Goal: Task Accomplishment & Management: Complete application form

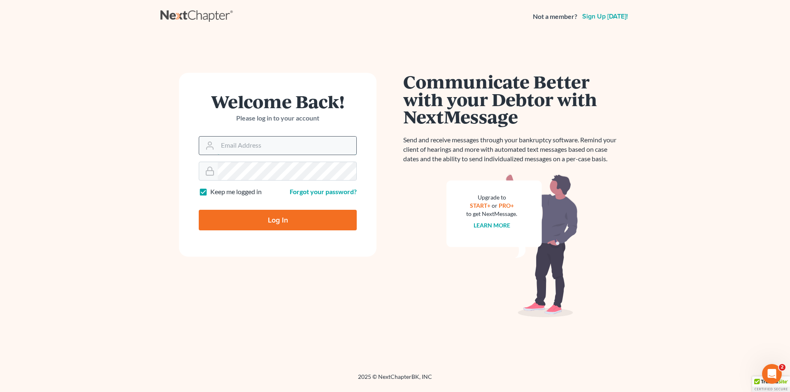
click at [262, 151] on input "Email Address" at bounding box center [287, 146] width 139 height 18
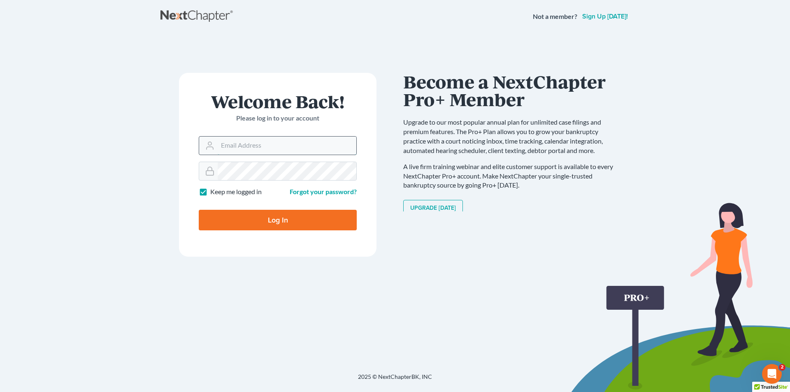
click at [290, 139] on input "Email Address" at bounding box center [287, 146] width 139 height 18
type input "v"
paste input "[EMAIL_ADDRESS][DOMAIN_NAME]"
type input "[EMAIL_ADDRESS][DOMAIN_NAME]"
click at [210, 191] on label "Keep me logged in" at bounding box center [235, 191] width 51 height 9
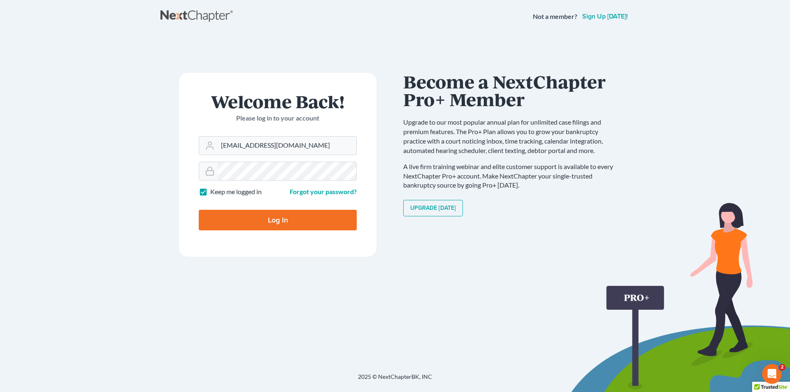
click at [213, 191] on input "Keep me logged in" at bounding box center [215, 189] width 5 height 5
checkbox input "false"
click at [237, 222] on input "Log In" at bounding box center [278, 220] width 158 height 21
type input "Thinking..."
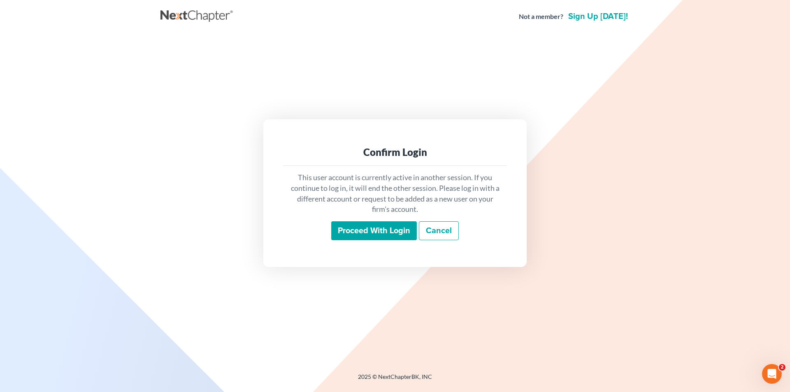
click at [384, 232] on input "Proceed with login" at bounding box center [374, 230] width 86 height 19
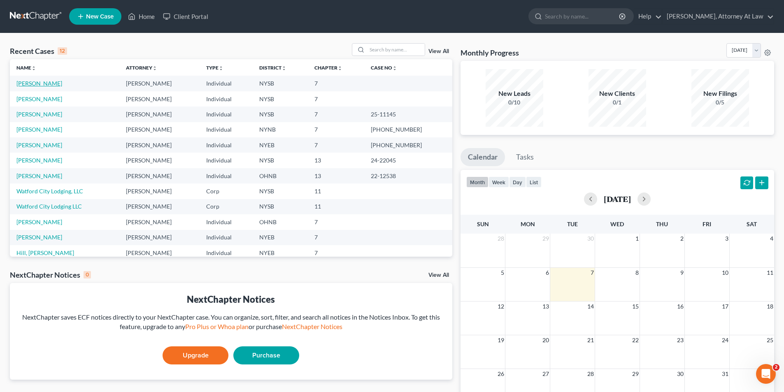
click at [48, 83] on link "[PERSON_NAME]" at bounding box center [39, 83] width 46 height 7
select select "10"
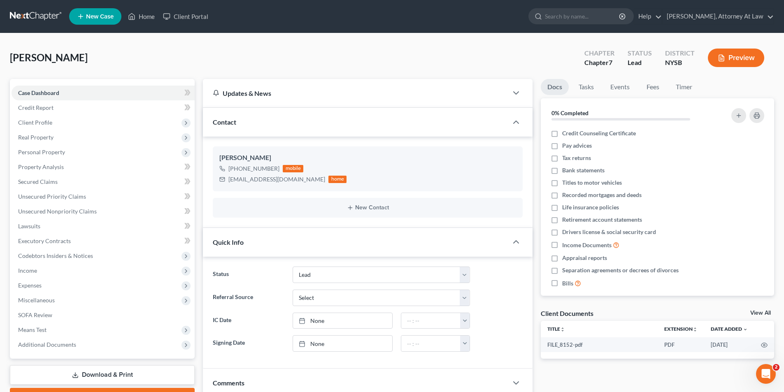
click at [729, 56] on button "Preview" at bounding box center [735, 58] width 56 height 19
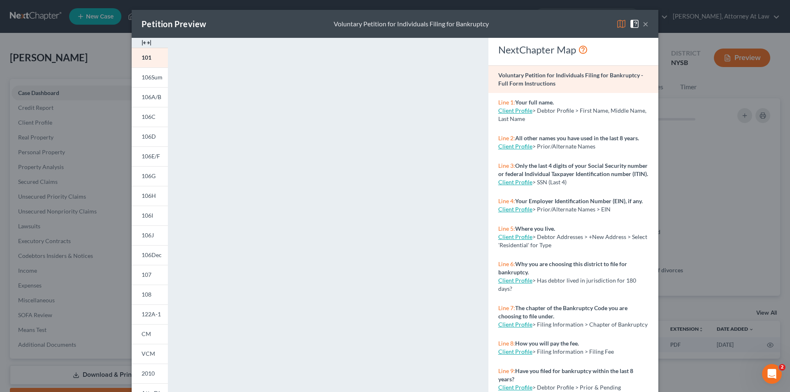
click at [646, 23] on div "Petition Preview Voluntary Petition for Individuals Filing for Bankruptcy ×" at bounding box center [395, 24] width 526 height 28
click at [642, 23] on button "×" at bounding box center [645, 24] width 6 height 10
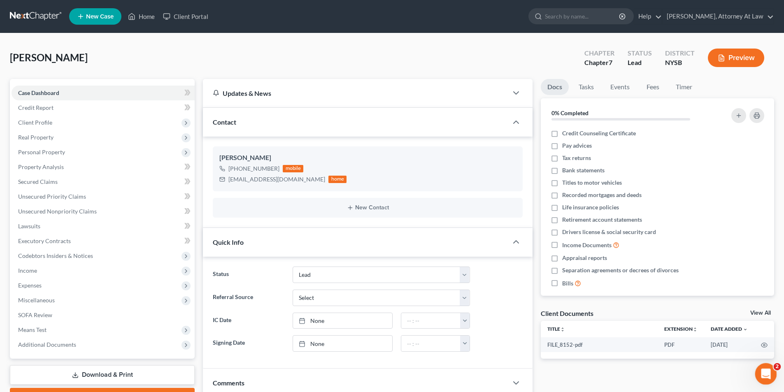
click at [769, 377] on div "Open Intercom Messenger" at bounding box center [764, 372] width 27 height 27
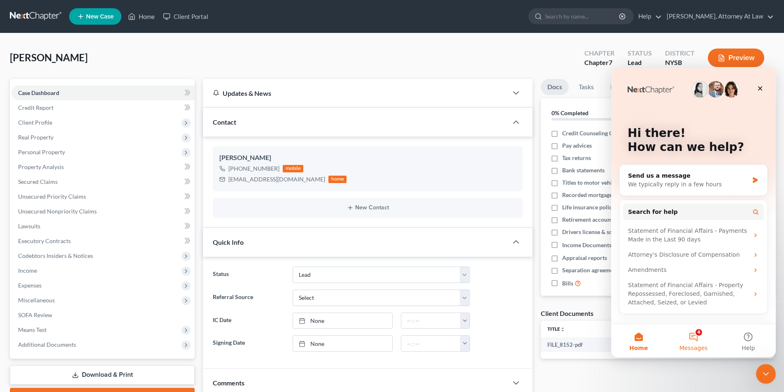
click at [703, 348] on span "Messages" at bounding box center [693, 348] width 28 height 6
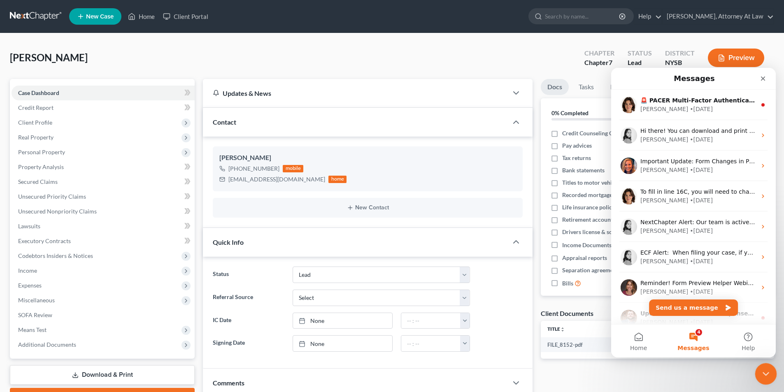
click at [763, 368] on icon "Close Intercom Messenger" at bounding box center [764, 373] width 10 height 10
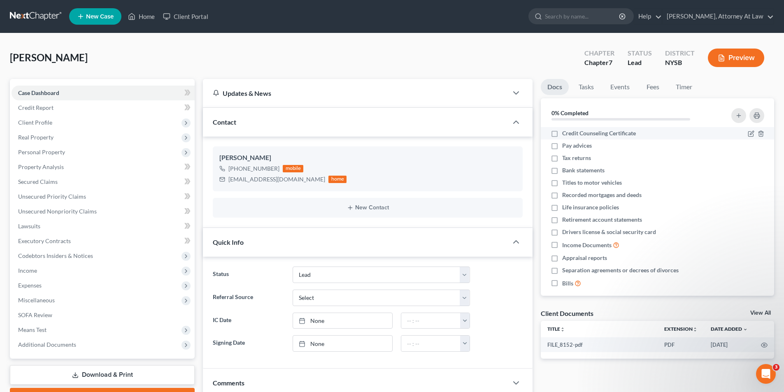
click at [593, 138] on li "Credit Counseling Certificate" at bounding box center [656, 133] width 233 height 12
click at [747, 132] on icon "button" at bounding box center [750, 133] width 7 height 7
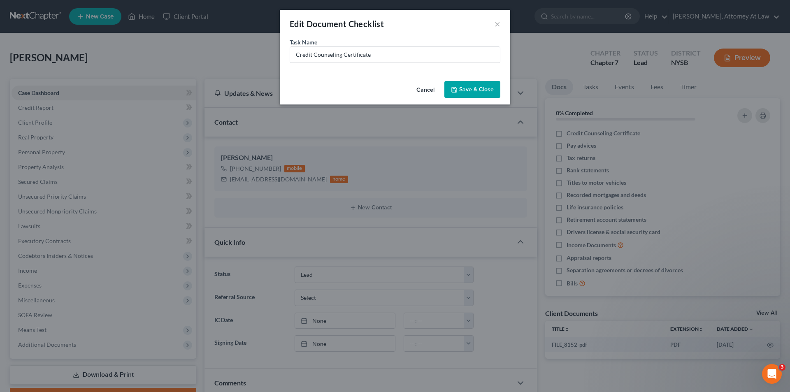
click at [425, 88] on button "Cancel" at bounding box center [425, 90] width 31 height 16
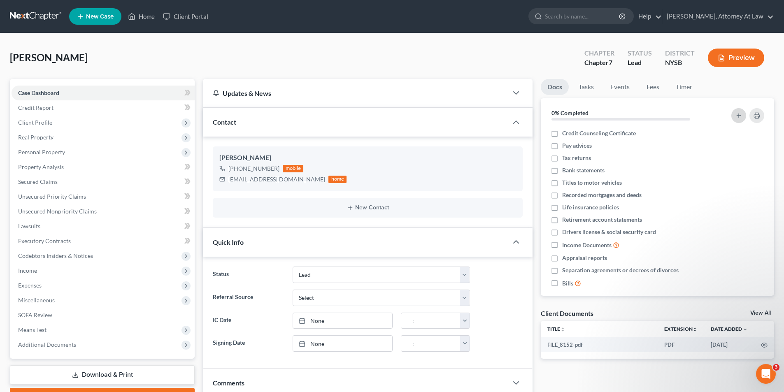
click at [741, 117] on icon "button" at bounding box center [738, 115] width 7 height 7
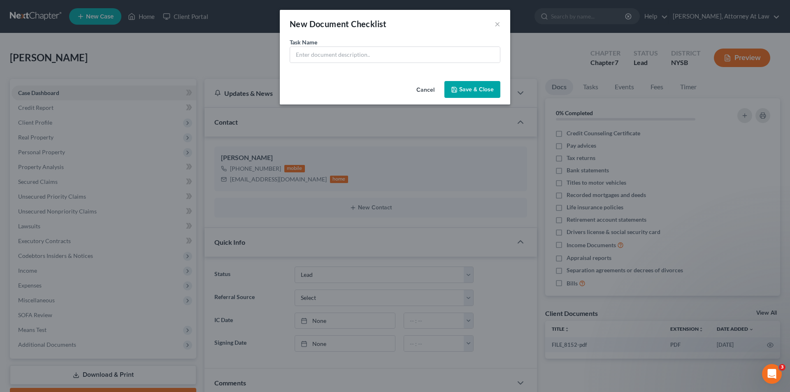
click at [427, 92] on button "Cancel" at bounding box center [425, 90] width 31 height 16
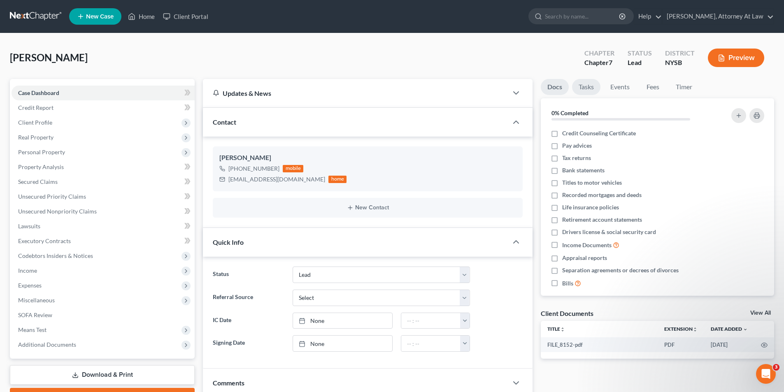
click at [588, 88] on link "Tasks" at bounding box center [586, 87] width 28 height 16
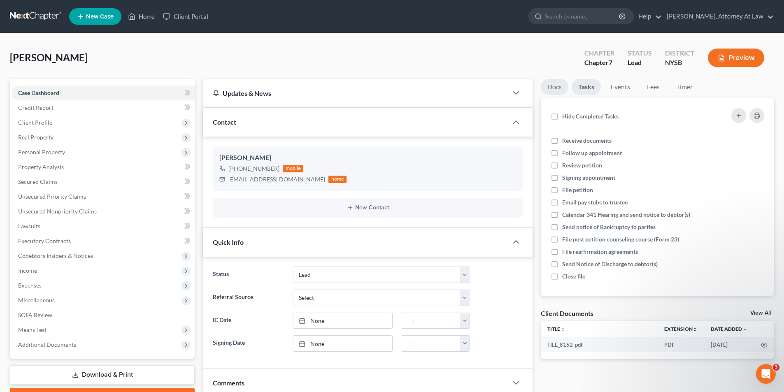
click at [550, 89] on link "Docs" at bounding box center [554, 87] width 28 height 16
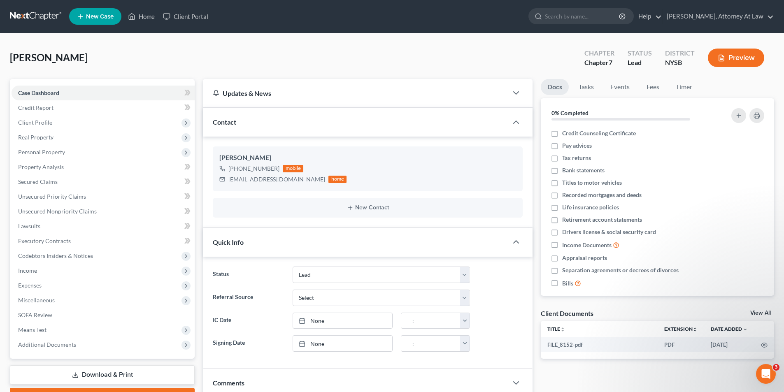
click at [711, 64] on button "Preview" at bounding box center [735, 58] width 56 height 19
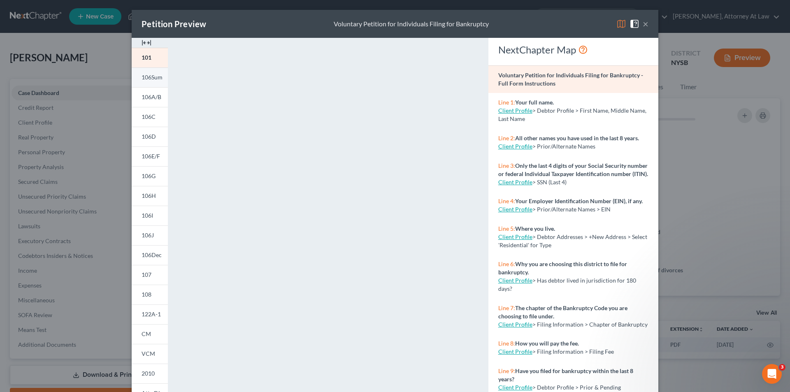
click at [148, 76] on span "106Sum" at bounding box center [151, 77] width 21 height 7
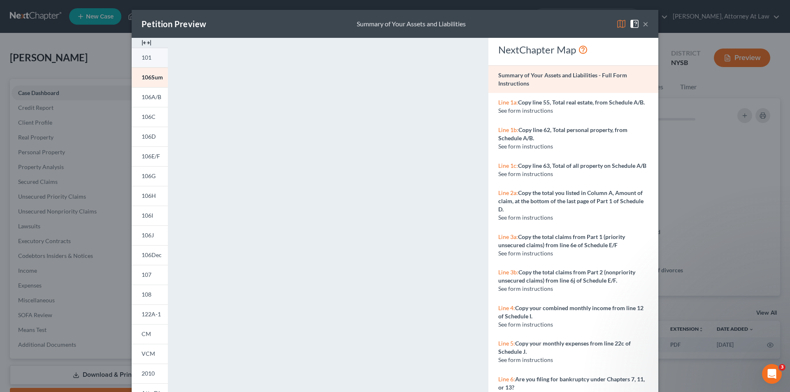
click at [148, 63] on link "101" at bounding box center [150, 58] width 36 height 20
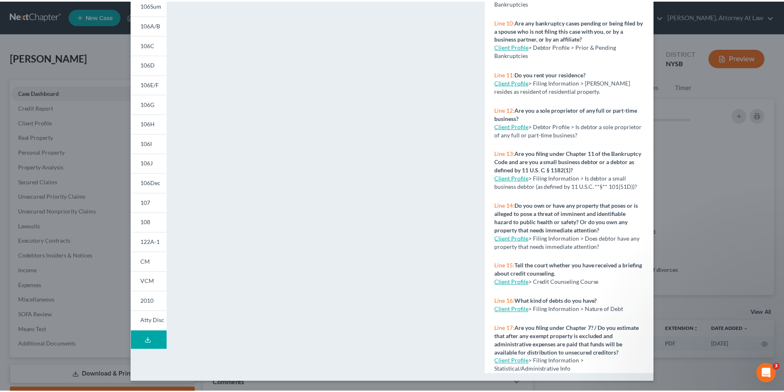
scroll to position [318, 0]
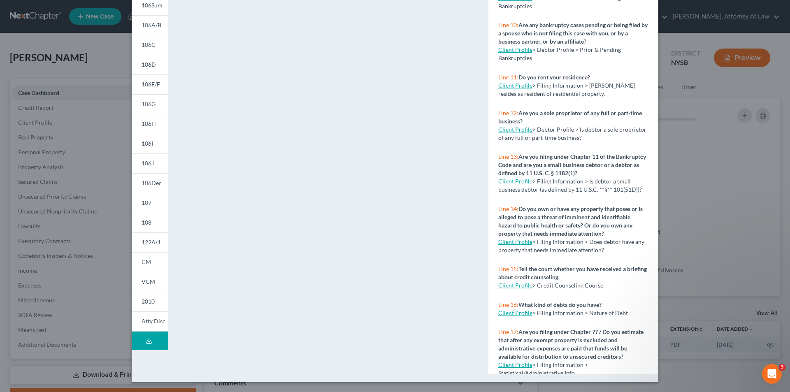
click at [515, 89] on link "Client Profile" at bounding box center [515, 85] width 34 height 7
select select "1"
select select "0"
select select "35"
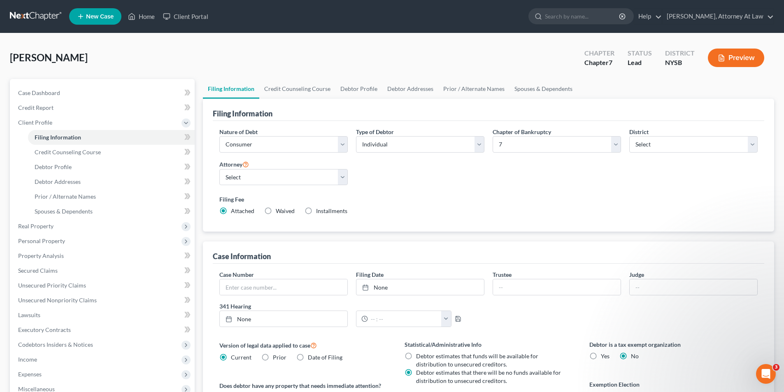
select select "1"
select select "0"
select select "55"
select select "0"
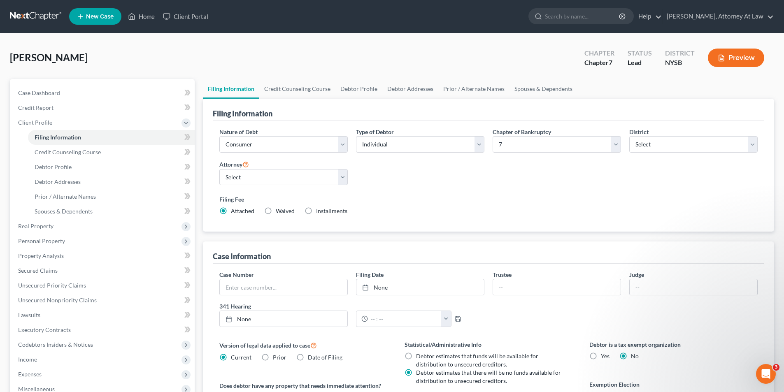
select select "35"
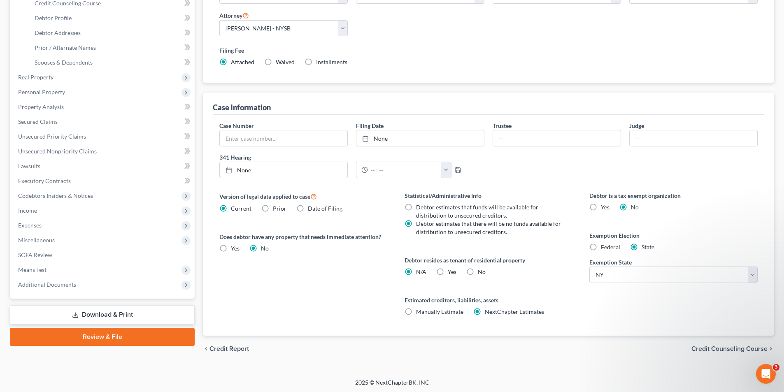
scroll to position [150, 0]
click at [447, 270] on label "Yes Yes" at bounding box center [451, 271] width 9 height 8
click at [451, 270] on input "Yes Yes" at bounding box center [453, 269] width 5 height 5
radio input "true"
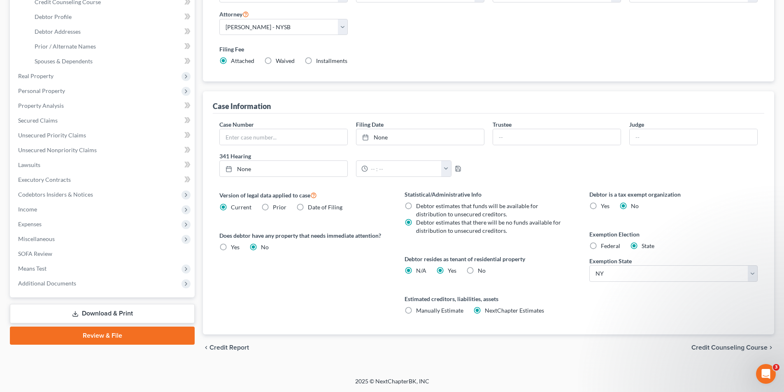
radio input "false"
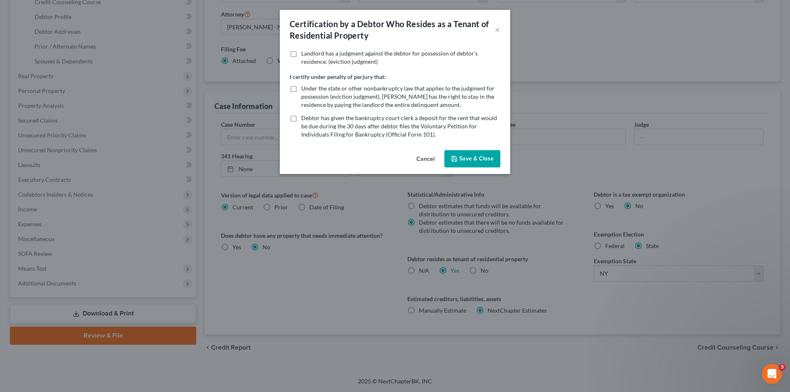
click at [301, 54] on label "Landlord has a judgment against the debtor for possession of debtor’s residence…" at bounding box center [400, 57] width 199 height 16
click at [304, 54] on input "Landlord has a judgment against the debtor for possession of debtor’s residence…" at bounding box center [306, 51] width 5 height 5
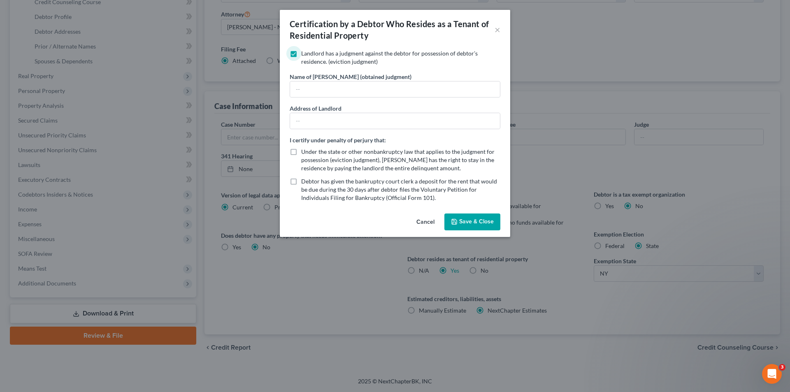
click at [301, 55] on label "Landlord has a judgment against the debtor for possession of debtor’s residence…" at bounding box center [400, 57] width 199 height 16
click at [304, 55] on input "Landlord has a judgment against the debtor for possession of debtor’s residence…" at bounding box center [306, 51] width 5 height 5
checkbox input "false"
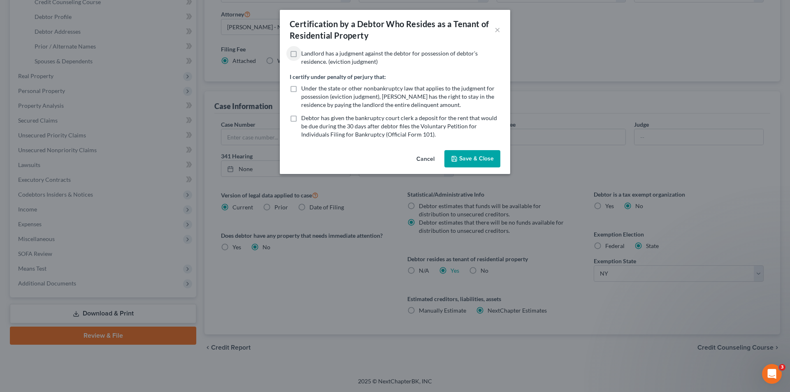
click at [301, 88] on label "Under the state or other nonbankruptcy law that applies to the judgment for pos…" at bounding box center [400, 96] width 199 height 25
click at [304, 88] on input "Under the state or other nonbankruptcy law that applies to the judgment for pos…" at bounding box center [306, 86] width 5 height 5
click at [301, 91] on label "Under the state or other nonbankruptcy law that applies to the judgment for pos…" at bounding box center [400, 96] width 199 height 25
click at [304, 90] on input "Under the state or other nonbankruptcy law that applies to the judgment for pos…" at bounding box center [306, 86] width 5 height 5
checkbox input "false"
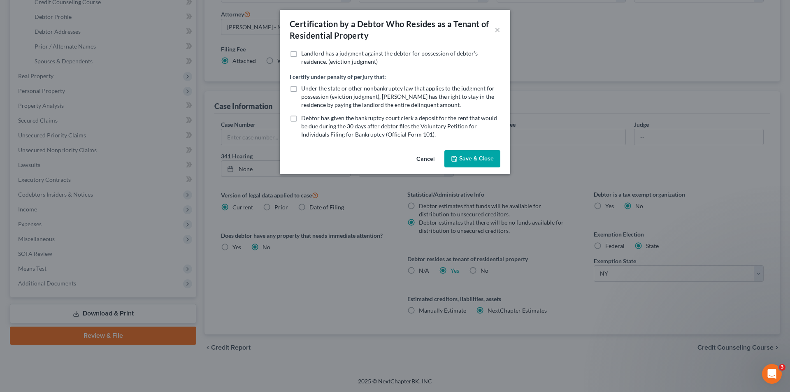
click at [460, 158] on button "Save & Close" at bounding box center [472, 158] width 56 height 17
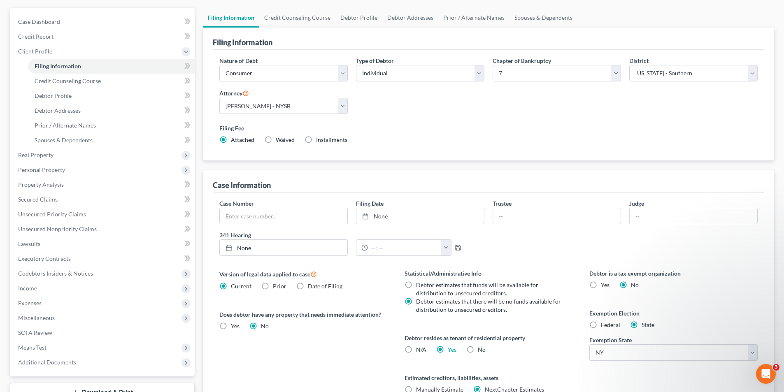
scroll to position [68, 0]
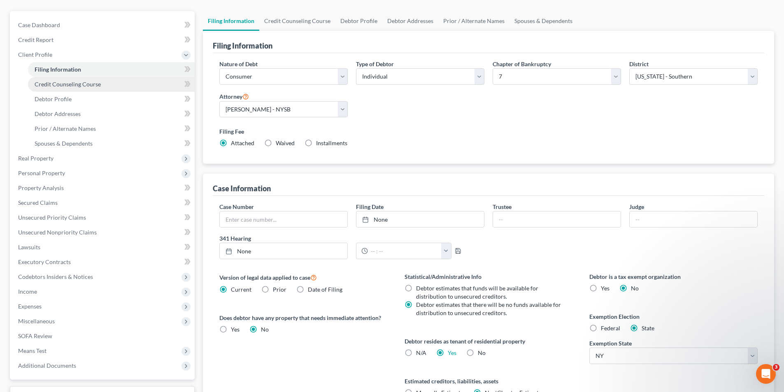
click at [93, 84] on span "Credit Counseling Course" at bounding box center [68, 84] width 66 height 7
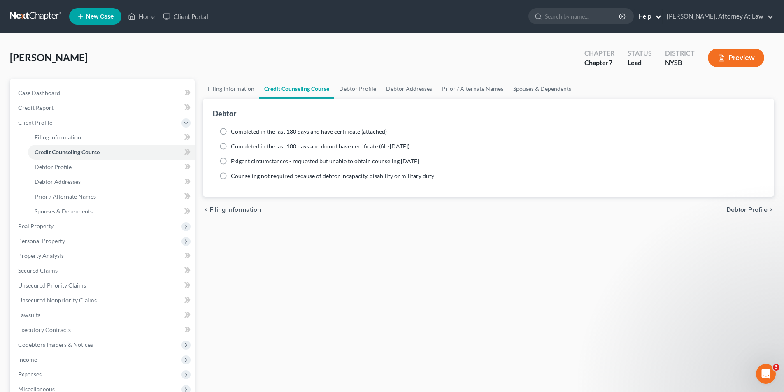
click at [661, 16] on link "Help" at bounding box center [648, 16] width 28 height 15
click at [645, 29] on link "Help Center" at bounding box center [628, 34] width 65 height 14
click at [743, 60] on button "Preview" at bounding box center [735, 58] width 56 height 19
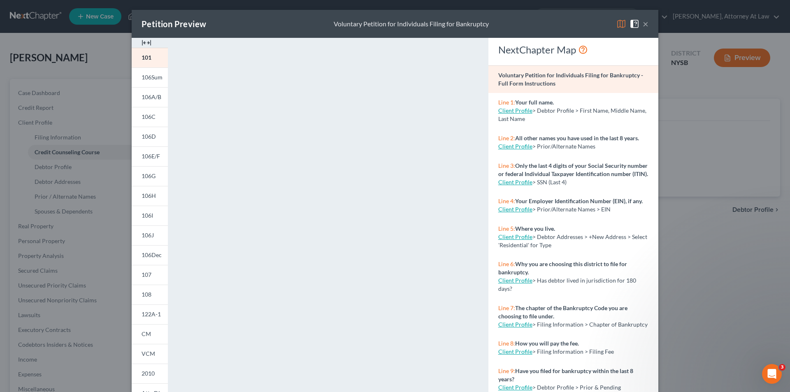
click at [511, 108] on link "Client Profile" at bounding box center [515, 110] width 34 height 7
select select "1"
select select "0"
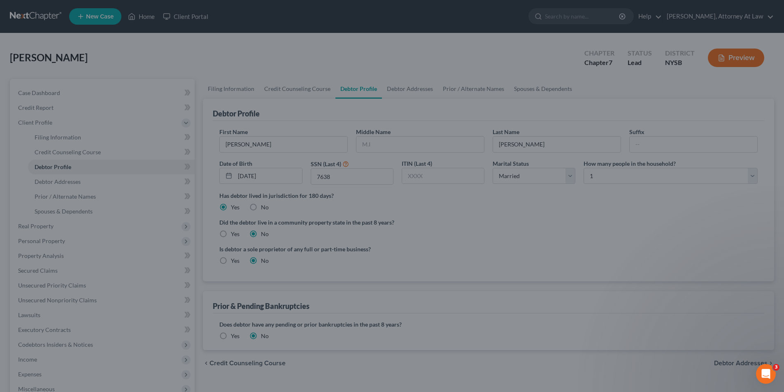
select select "1"
select select "0"
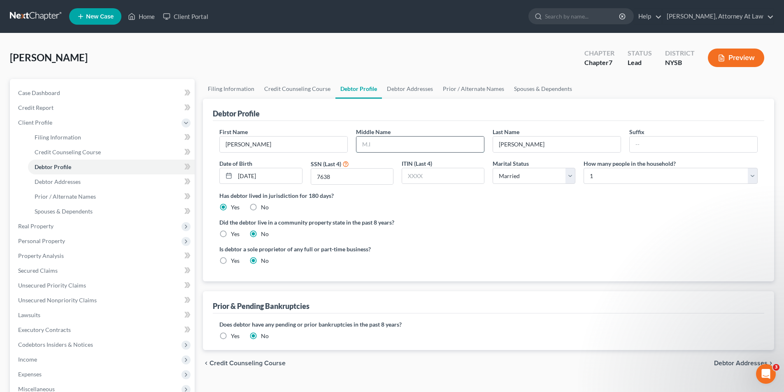
click at [454, 146] on input "text" at bounding box center [419, 145] width 127 height 16
type input "Abdul-Muti"
click at [517, 208] on div "Has debtor lived in jurisdiction for 180 days? Yes No Debtor must reside in jur…" at bounding box center [488, 201] width 538 height 20
click at [646, 170] on select "Select 1 2 3 4 5 6 7 8 9 10 11 12 13 14 15 16 17 18 19 20" at bounding box center [670, 176] width 174 height 16
select select "1"
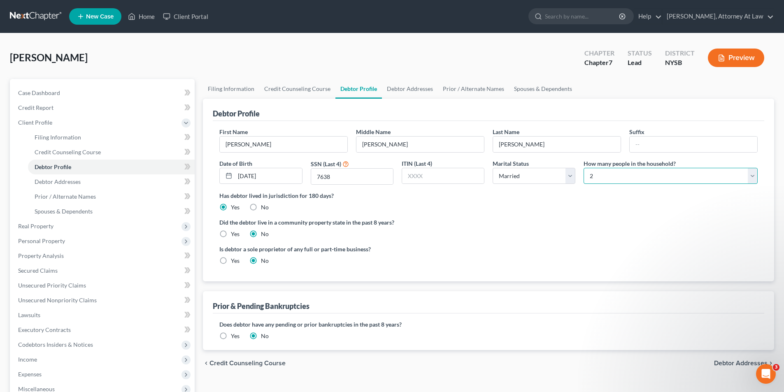
click at [583, 168] on select "Select 1 2 3 4 5 6 7 8 9 10 11 12 13 14 15 16 17 18 19 20" at bounding box center [670, 176] width 174 height 16
click at [731, 54] on button "Preview" at bounding box center [735, 58] width 56 height 19
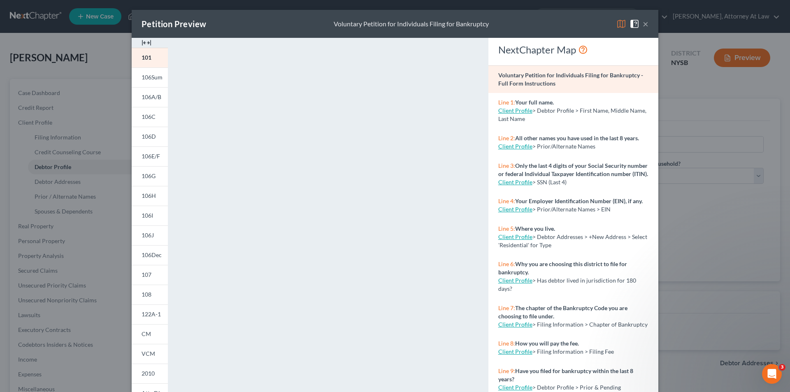
click at [520, 213] on link "Client Profile" at bounding box center [515, 209] width 34 height 7
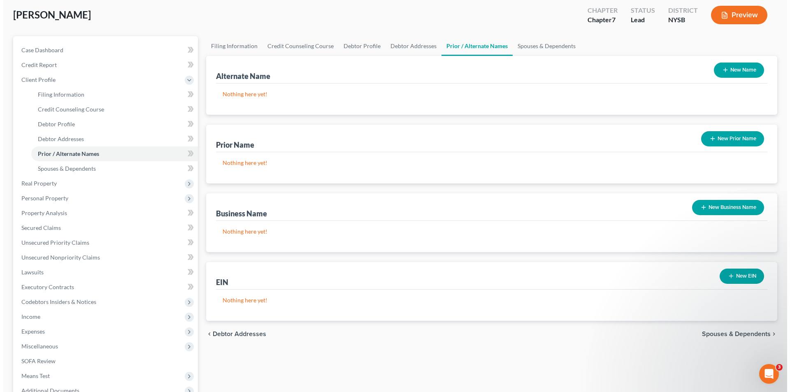
scroll to position [41, 0]
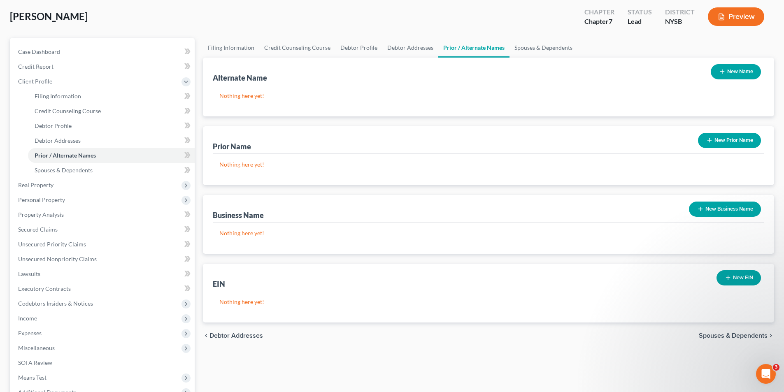
click at [735, 21] on button "Preview" at bounding box center [735, 16] width 56 height 19
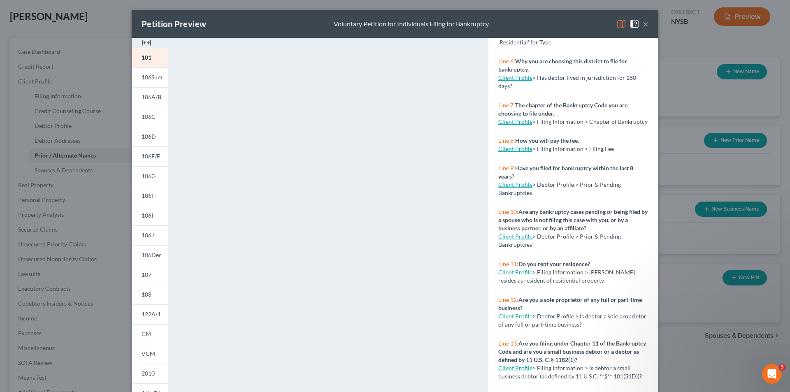
scroll to position [206, 0]
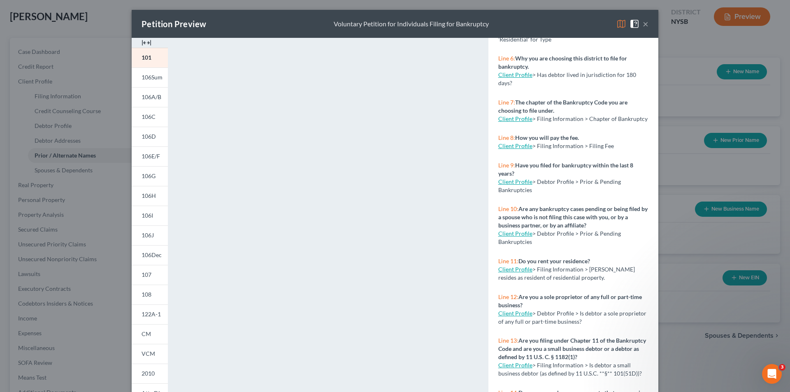
drag, startPoint x: 582, startPoint y: 252, endPoint x: 516, endPoint y: 233, distance: 68.9
click at [516, 229] on strong "Are any bankruptcy cases pending or being filed by a spouse who is not filing t…" at bounding box center [572, 216] width 149 height 23
copy strong "Are any bankruptcy cases pending or being filed by a spouse who is not filing t…"
click at [568, 280] on div "Line 11: Do you rent your residence? Client Profile > Filing Information > Debt…" at bounding box center [573, 270] width 170 height 36
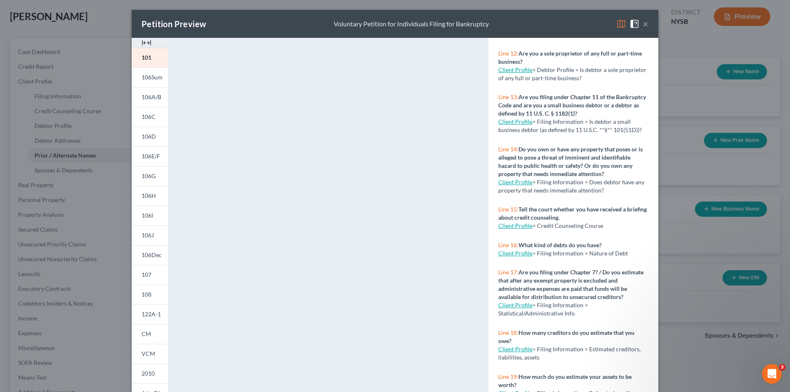
scroll to position [482, 0]
drag, startPoint x: 577, startPoint y: 208, endPoint x: 517, endPoint y: 199, distance: 61.5
click at [517, 205] on p "Line 15: Tell the court whether you have received a briefing about credit couns…" at bounding box center [573, 213] width 150 height 16
copy strong "Tell the court whether you have received a briefing about credit counseling."
click at [600, 241] on p "Line 16: What kind of debts do you have?" at bounding box center [573, 245] width 150 height 8
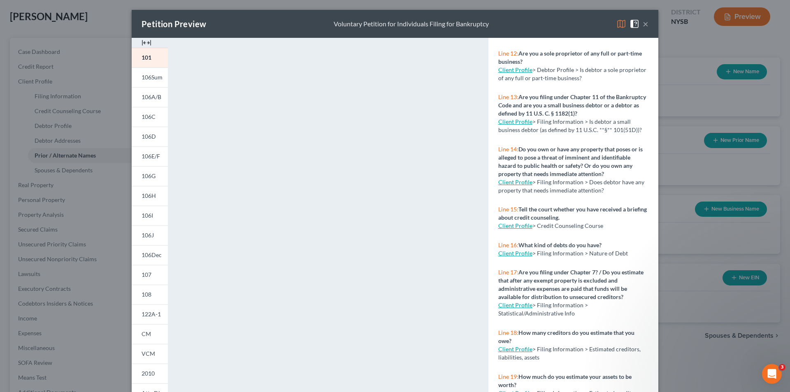
click at [518, 301] on link "Client Profile" at bounding box center [515, 304] width 34 height 7
select select "1"
select select "0"
select select "55"
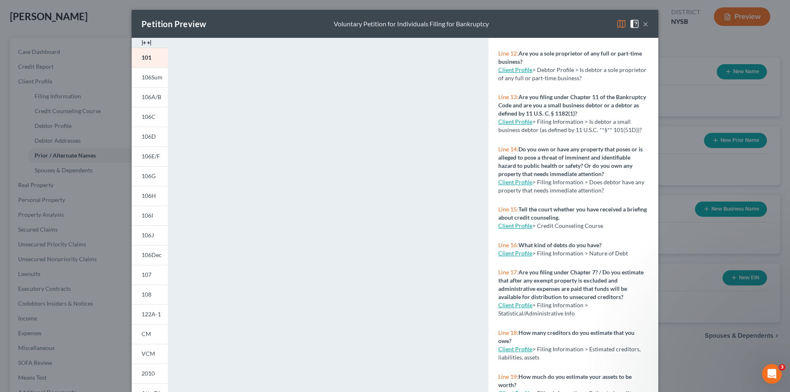
select select "0"
select select "35"
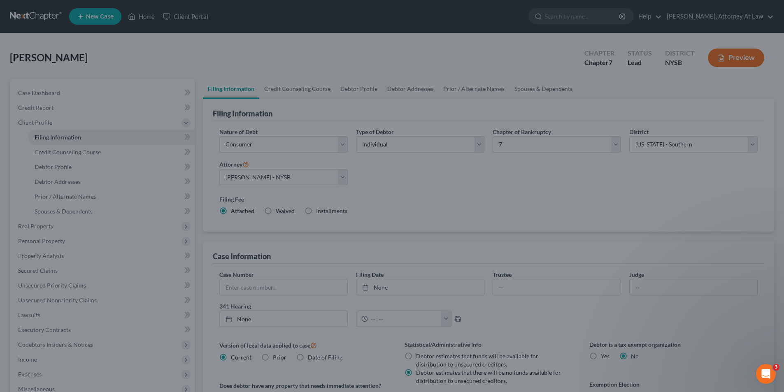
select select "1"
select select "0"
select select "55"
select select "0"
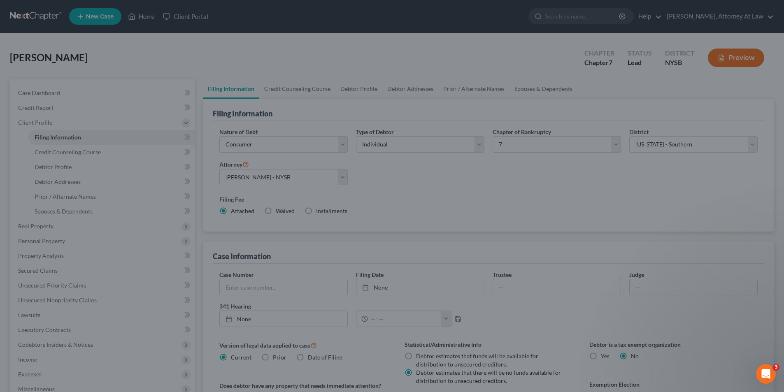
select select "35"
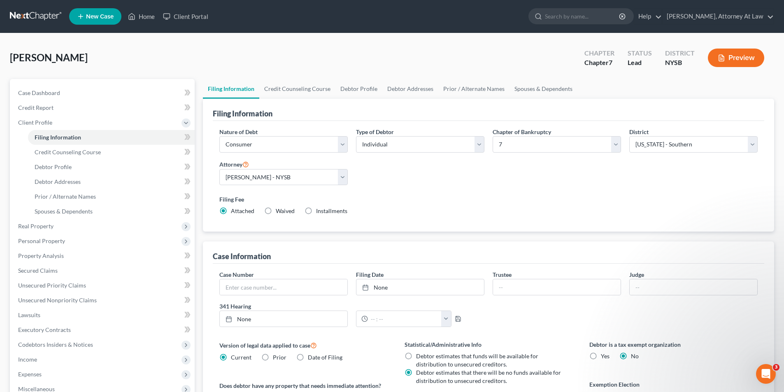
click at [724, 55] on icon "button" at bounding box center [720, 57] width 7 height 7
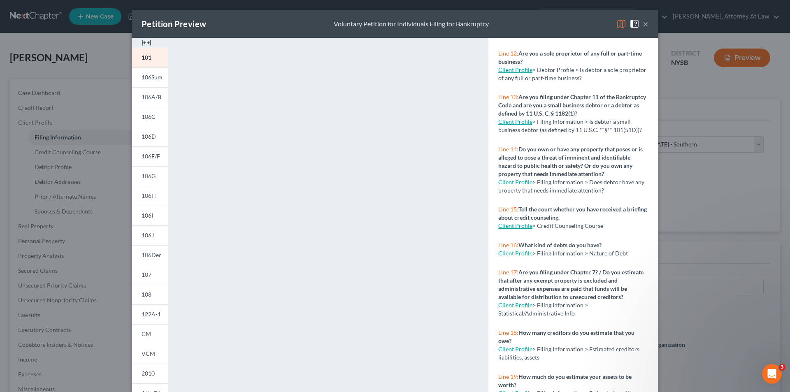
scroll to position [482, 0]
click at [152, 70] on link "106Sum" at bounding box center [150, 77] width 36 height 20
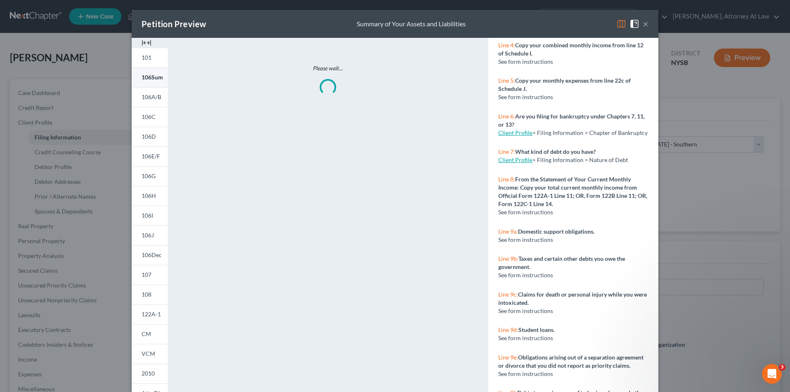
scroll to position [296, 0]
click at [151, 58] on link "101" at bounding box center [150, 58] width 36 height 20
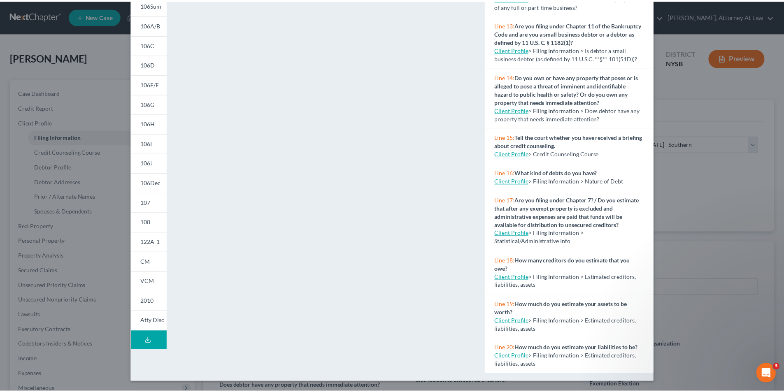
scroll to position [482, 0]
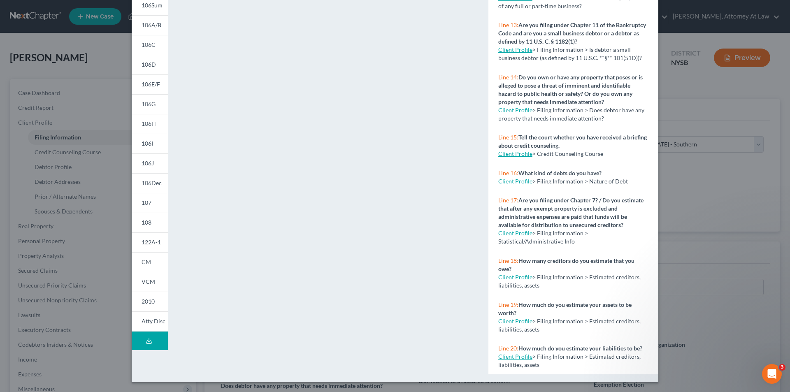
click at [510, 274] on link "Client Profile" at bounding box center [515, 277] width 34 height 7
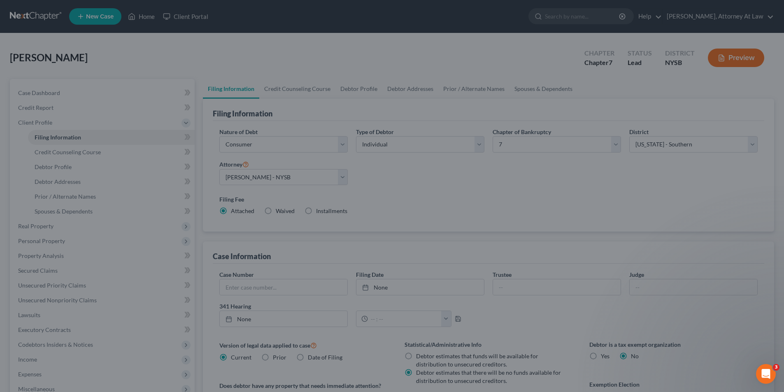
select select "1"
select select "0"
select select "55"
select select "0"
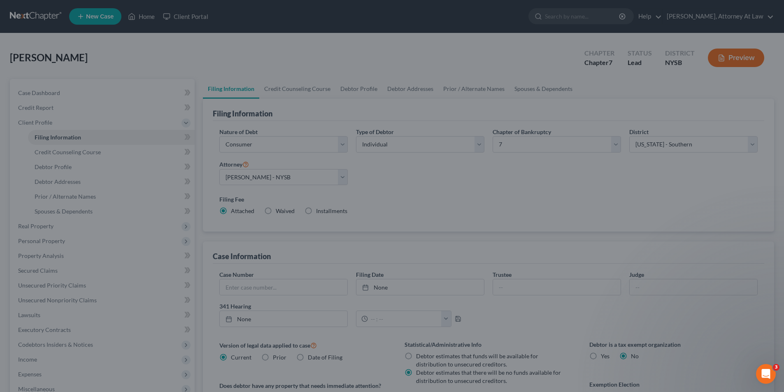
select select "35"
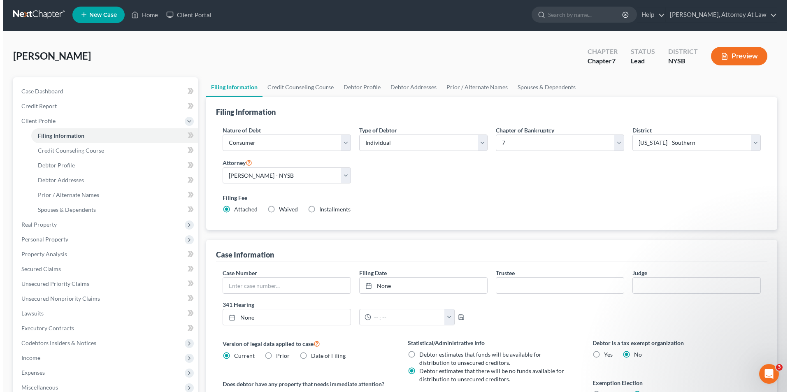
scroll to position [0, 0]
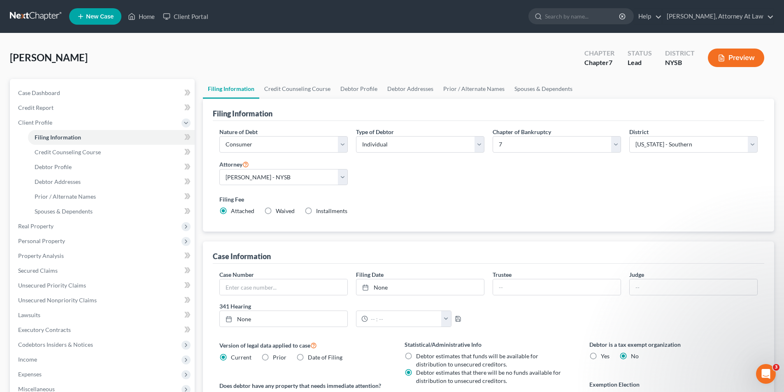
click at [730, 53] on button "Preview" at bounding box center [735, 58] width 56 height 19
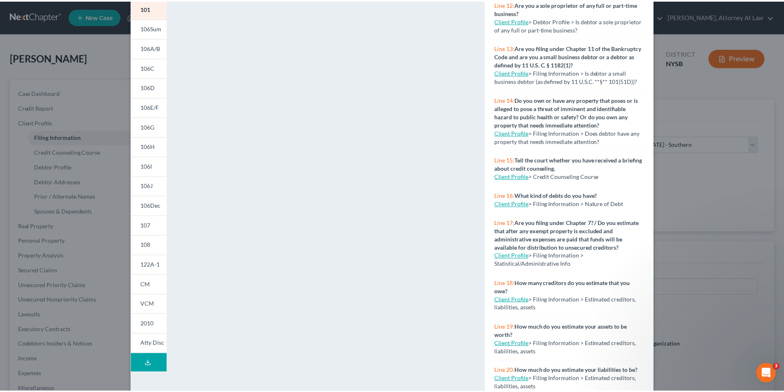
scroll to position [72, 0]
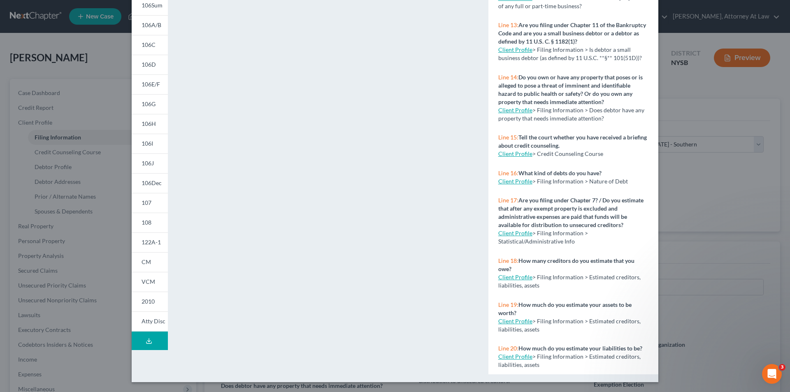
click at [516, 358] on link "Client Profile" at bounding box center [515, 356] width 34 height 7
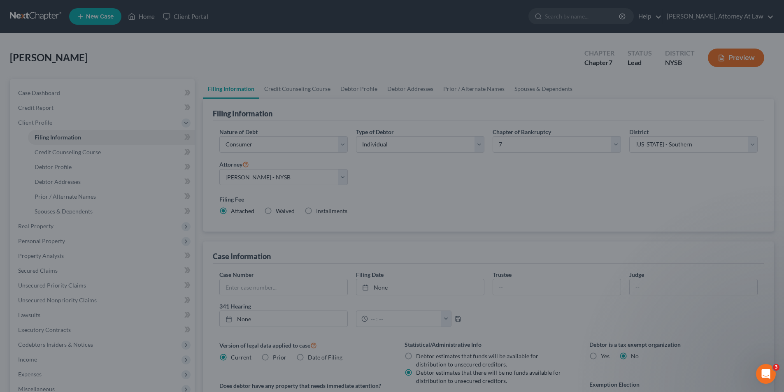
select select "1"
select select "0"
select select "55"
select select "0"
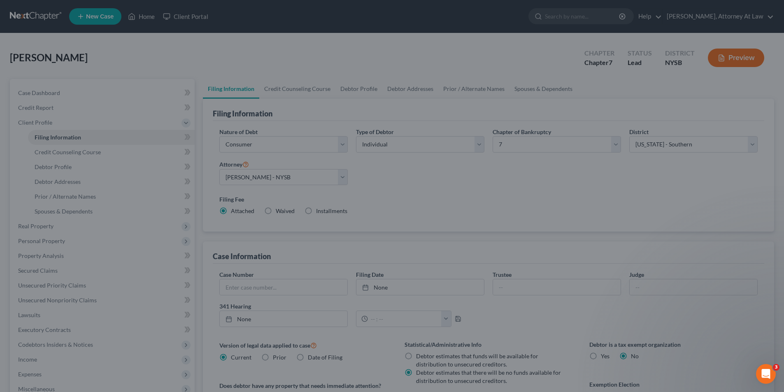
select select "35"
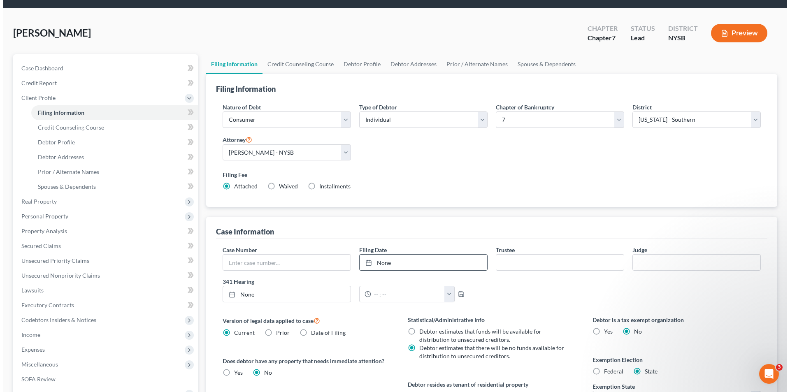
scroll to position [0, 0]
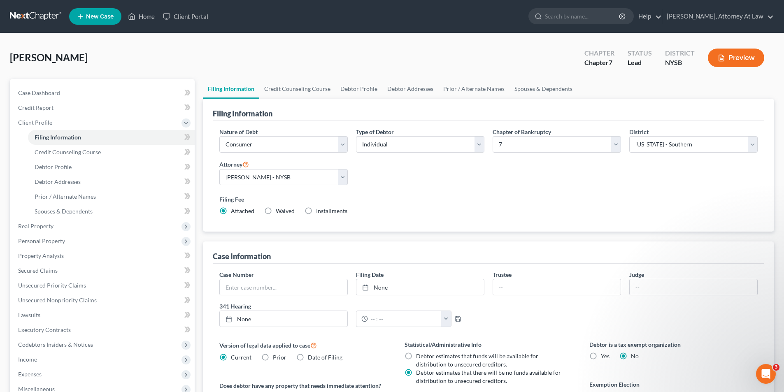
click at [725, 63] on button "Preview" at bounding box center [735, 58] width 56 height 19
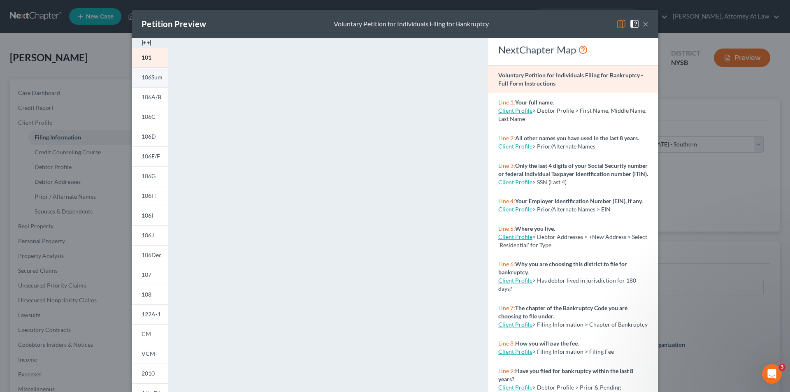
click at [157, 79] on span "106Sum" at bounding box center [151, 77] width 21 height 7
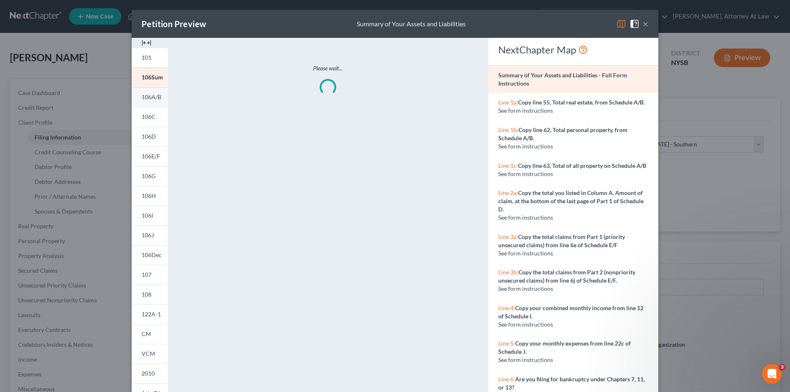
click at [154, 99] on span "106A/B" at bounding box center [151, 96] width 20 height 7
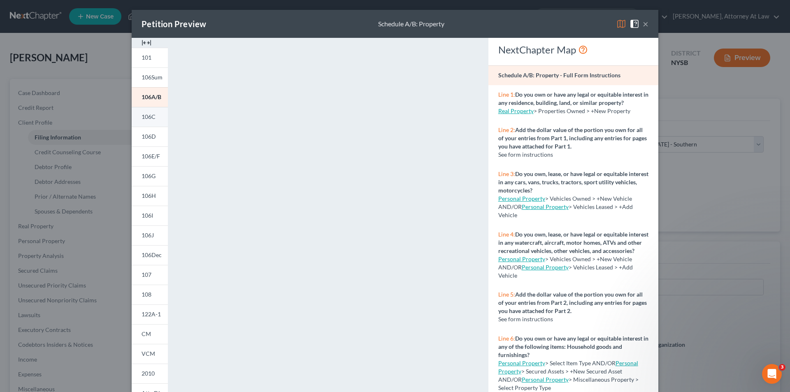
click at [151, 116] on span "106C" at bounding box center [148, 116] width 14 height 7
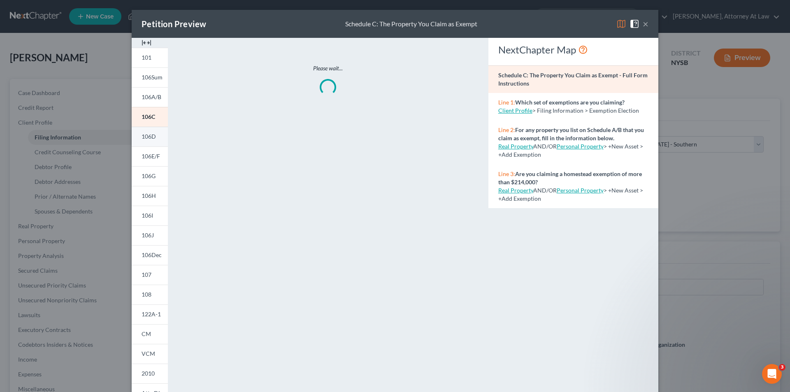
click at [149, 139] on span "106D" at bounding box center [148, 136] width 14 height 7
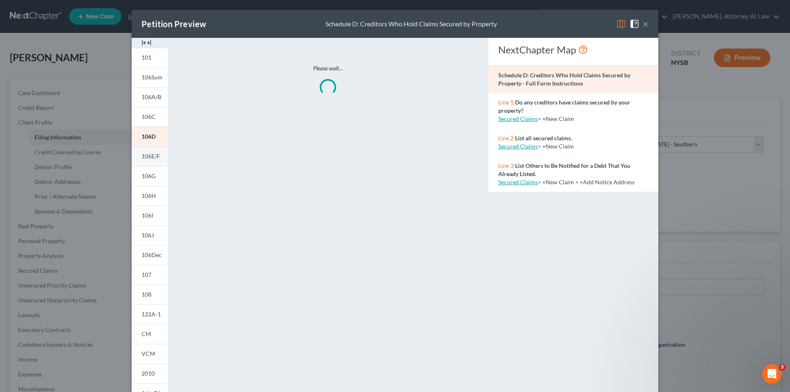
click at [149, 164] on link "106E/F" at bounding box center [150, 156] width 36 height 20
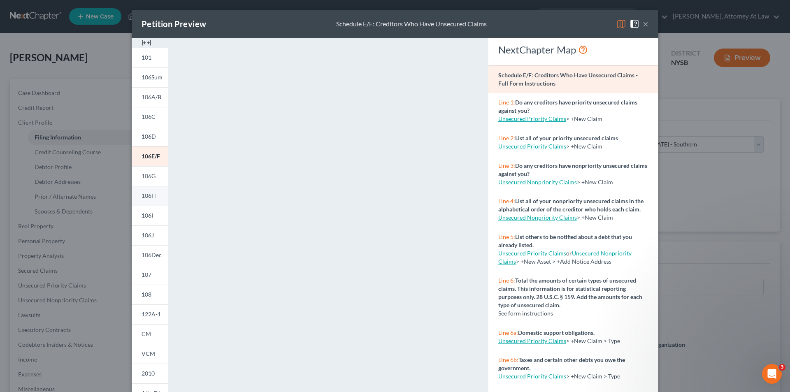
click at [149, 187] on link "106H" at bounding box center [150, 196] width 36 height 20
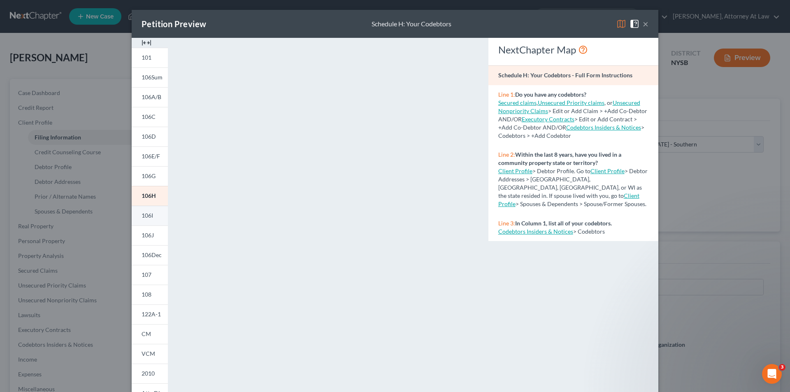
click at [151, 209] on link "106I" at bounding box center [150, 216] width 36 height 20
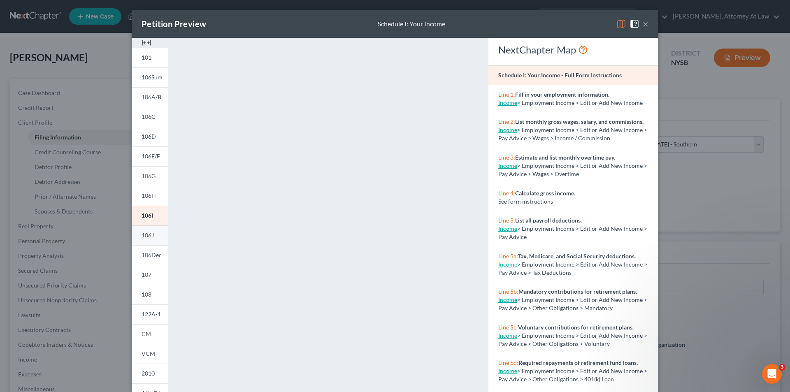
click at [149, 243] on link "106J" at bounding box center [150, 235] width 36 height 20
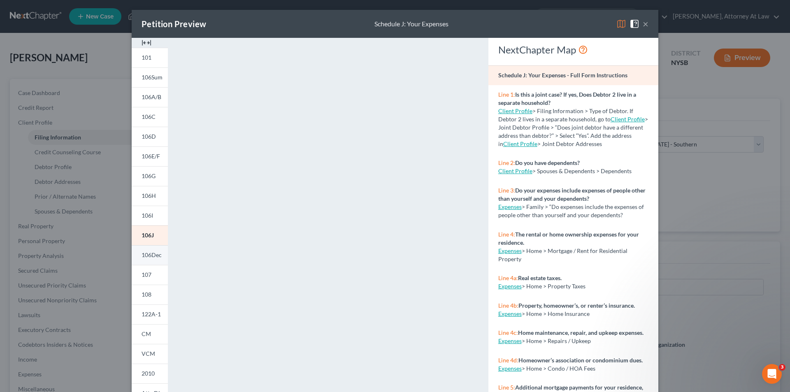
click at [146, 261] on link "106Dec" at bounding box center [150, 255] width 36 height 20
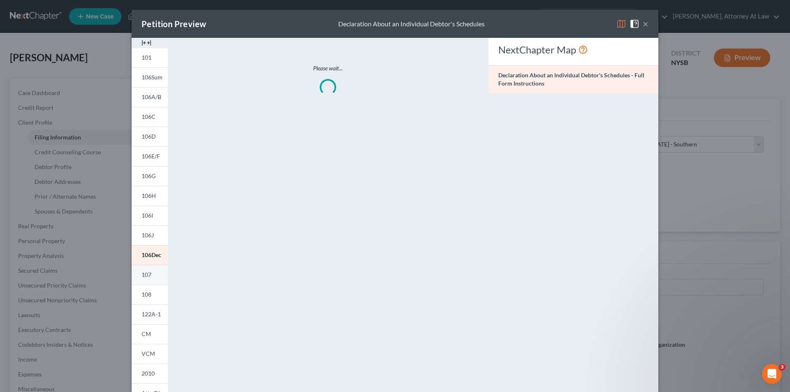
click at [146, 274] on span "107" at bounding box center [146, 274] width 10 height 7
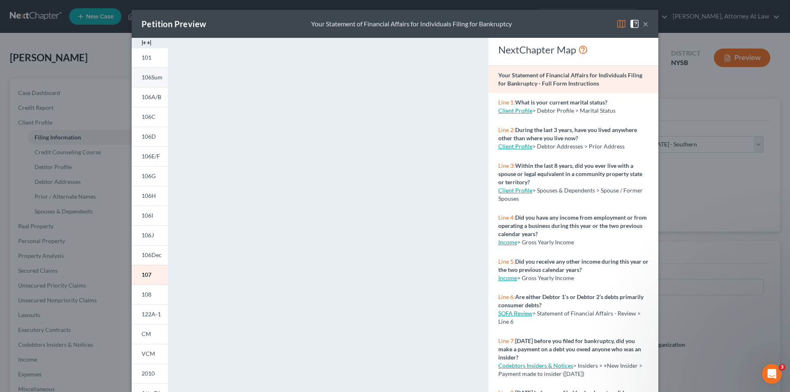
click at [146, 81] on link "106Sum" at bounding box center [150, 77] width 36 height 20
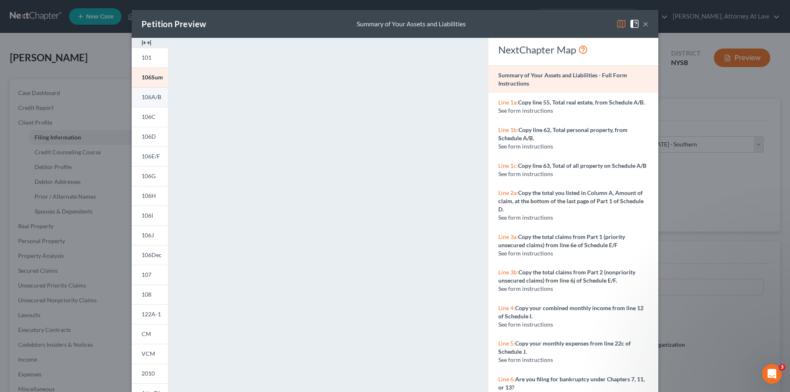
click at [144, 95] on span "106A/B" at bounding box center [151, 96] width 20 height 7
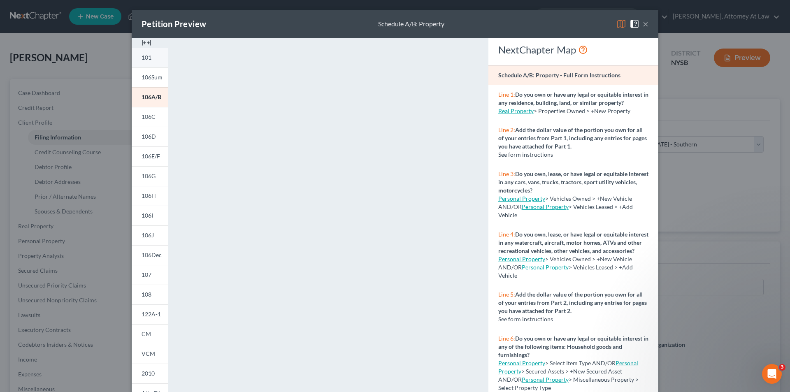
click at [150, 58] on link "101" at bounding box center [150, 58] width 36 height 20
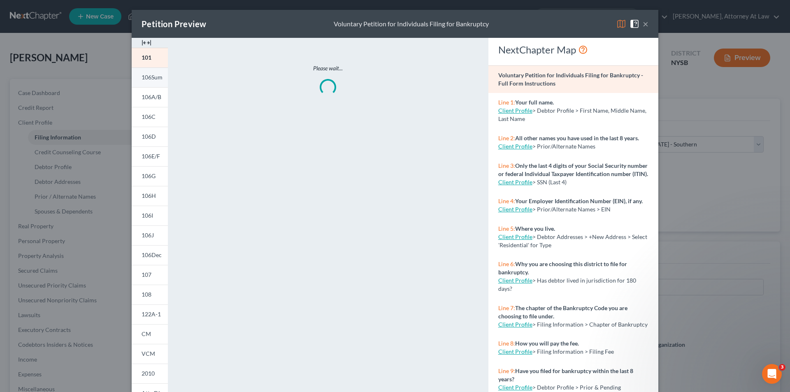
click at [149, 75] on span "106Sum" at bounding box center [151, 77] width 21 height 7
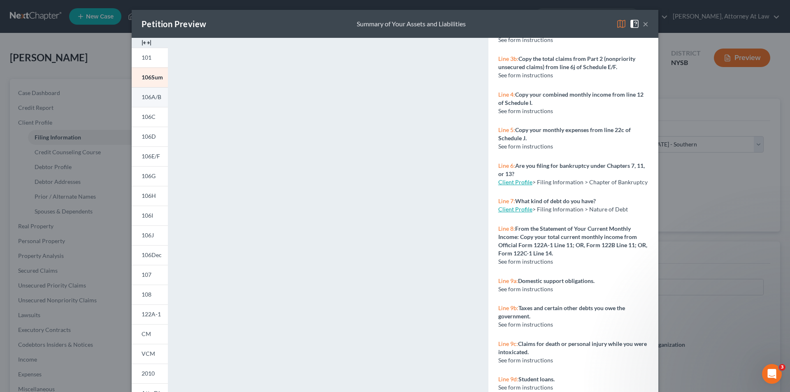
click at [145, 94] on span "106A/B" at bounding box center [151, 96] width 20 height 7
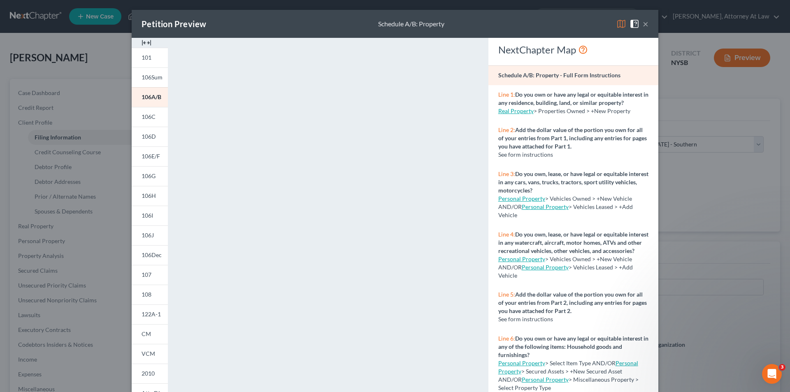
drag, startPoint x: 553, startPoint y: 199, endPoint x: 512, endPoint y: 181, distance: 44.6
click at [512, 181] on p "Line 3: Do you own, lease, or have legal or equitable interest in any cars, van…" at bounding box center [573, 182] width 150 height 25
copy strong "Do you own, lease, or have legal or equitable interest in any cars, vans, truck…"
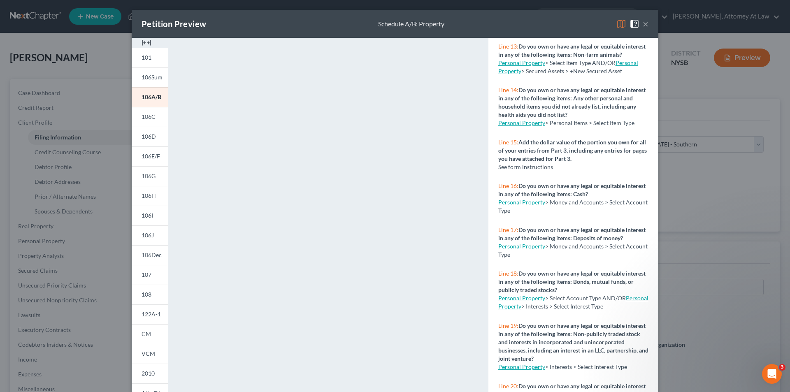
scroll to position [658, 0]
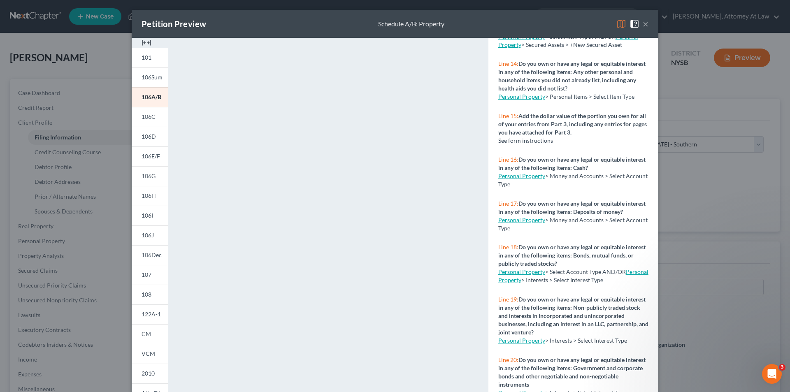
click at [521, 223] on link "Personal Property" at bounding box center [521, 219] width 47 height 7
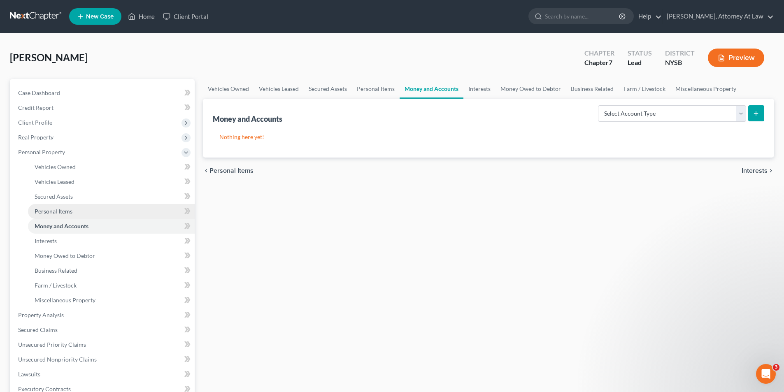
click at [98, 215] on link "Personal Items" at bounding box center [111, 211] width 167 height 15
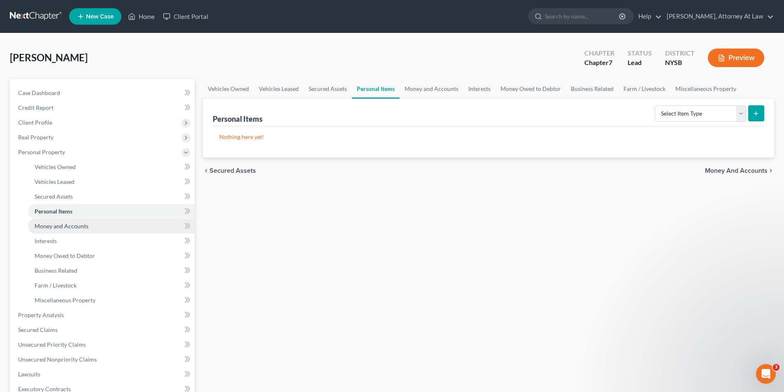
click at [103, 228] on link "Money and Accounts" at bounding box center [111, 226] width 167 height 15
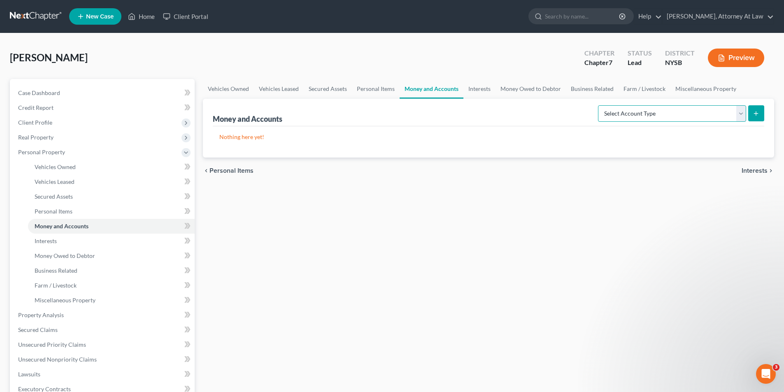
click at [742, 116] on select "Select Account Type Brokerage Cash on Hand Certificates of Deposit Checking Acc…" at bounding box center [672, 113] width 148 height 16
select select "checking"
click at [599, 105] on select "Select Account Type Brokerage Cash on Hand Certificates of Deposit Checking Acc…" at bounding box center [672, 113] width 148 height 16
click at [760, 119] on button "submit" at bounding box center [756, 113] width 16 height 16
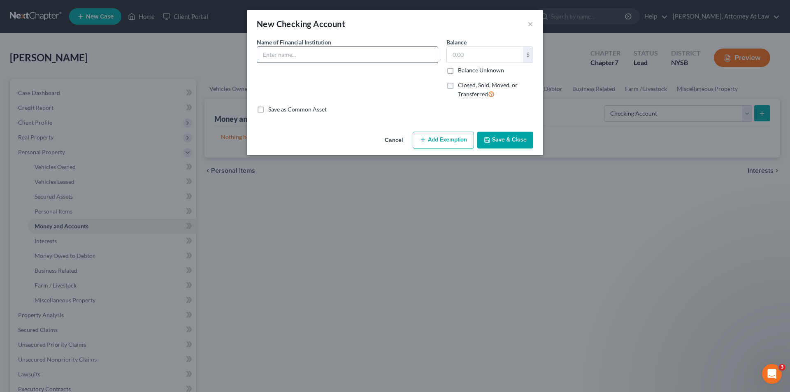
click at [334, 58] on input "text" at bounding box center [347, 55] width 181 height 16
click at [320, 44] on span "Name of Financial Institution" at bounding box center [294, 42] width 74 height 7
click at [314, 62] on input "Chase" at bounding box center [347, 55] width 181 height 16
click at [314, 61] on input "Chase" at bounding box center [347, 55] width 181 height 16
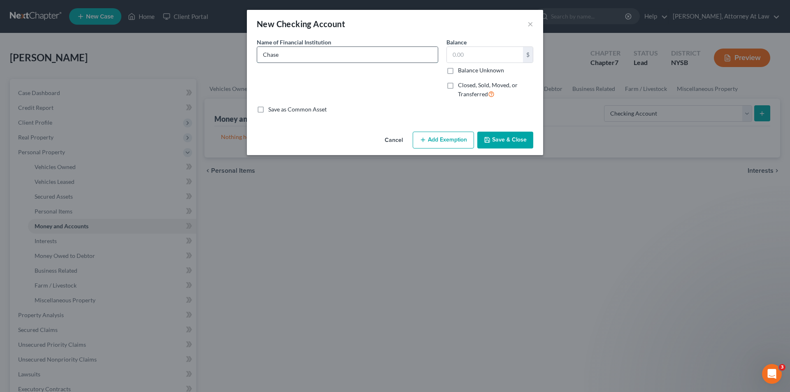
paste input "JPMorgan Chase Bank, N.A."
type input "JPMorgan Chase Bank, N.A."
click at [472, 52] on input "text" at bounding box center [485, 55] width 76 height 16
type input "20.36"
click at [490, 136] on button "Save & Close" at bounding box center [505, 140] width 56 height 17
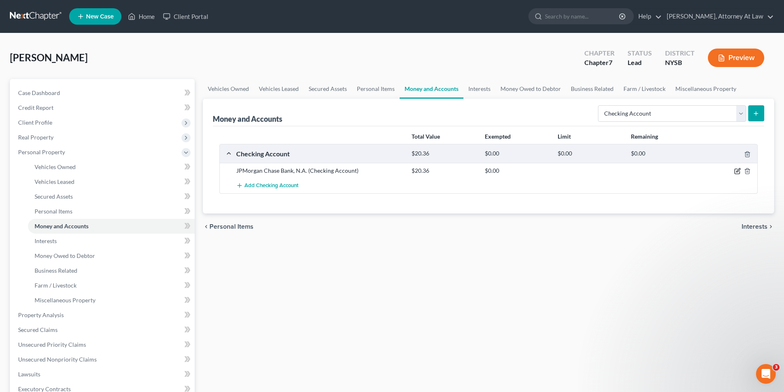
click at [738, 169] on icon "button" at bounding box center [738, 171] width 4 height 4
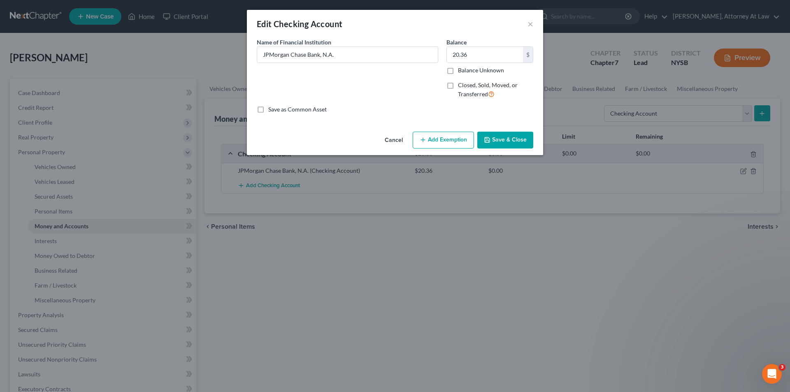
click at [458, 73] on label "Balance Unknown" at bounding box center [481, 70] width 46 height 8
click at [461, 72] on input "Balance Unknown" at bounding box center [463, 68] width 5 height 5
checkbox input "true"
type input "0.00"
click at [486, 139] on icon "button" at bounding box center [487, 140] width 7 height 7
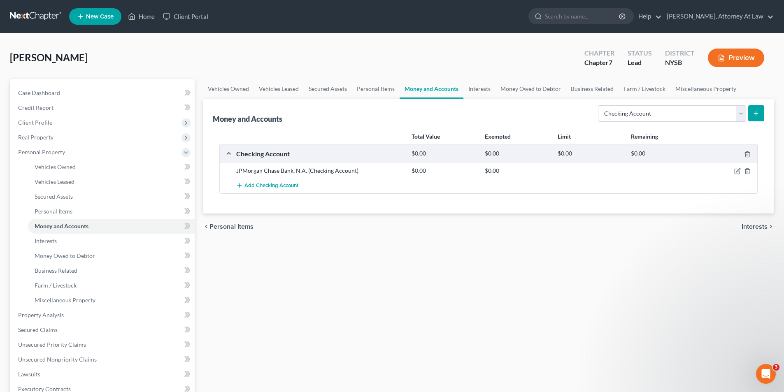
click at [753, 114] on icon "submit" at bounding box center [755, 113] width 7 height 7
click at [737, 114] on select "Select Account Type Brokerage Cash on Hand Certificates of Deposit Checking Acc…" at bounding box center [672, 113] width 148 height 16
click at [740, 111] on select "Select Account Type Brokerage Cash on Hand Certificates of Deposit Checking Acc…" at bounding box center [672, 113] width 148 height 16
click at [727, 63] on button "Preview" at bounding box center [735, 58] width 56 height 19
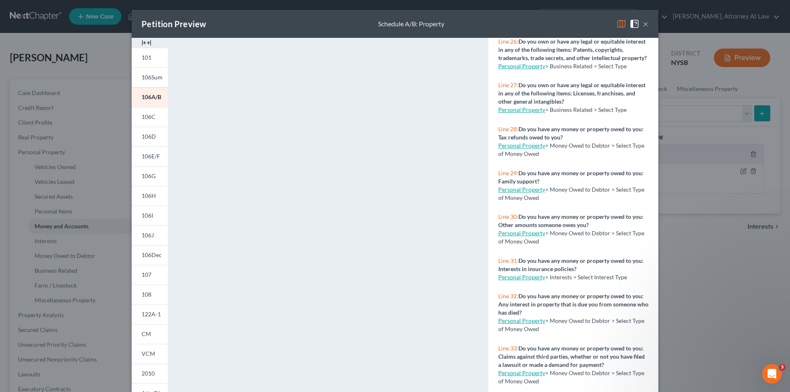
scroll to position [1275, 0]
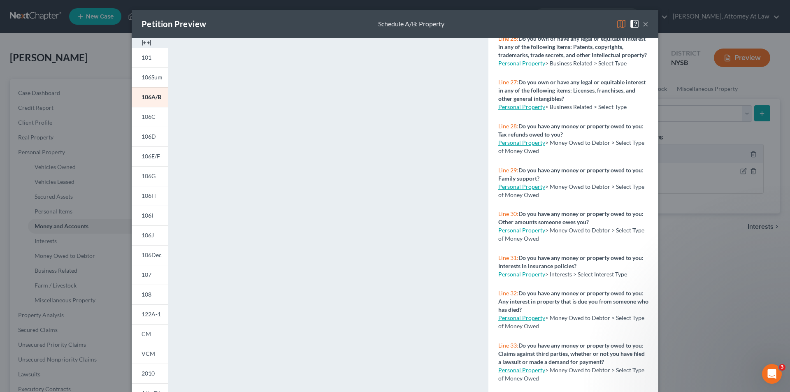
click at [508, 146] on link "Personal Property" at bounding box center [521, 142] width 47 height 7
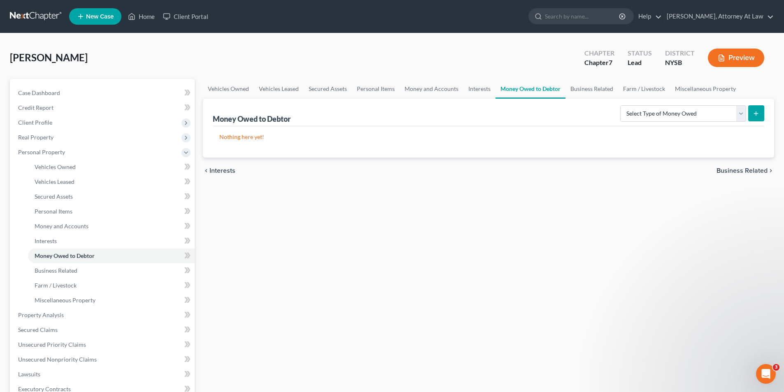
click at [710, 60] on button "Preview" at bounding box center [735, 58] width 56 height 19
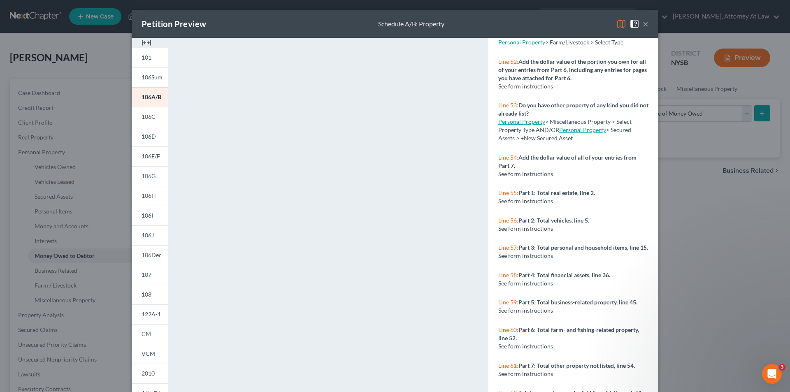
scroll to position [2342, 0]
click at [143, 116] on span "106C" at bounding box center [148, 116] width 14 height 7
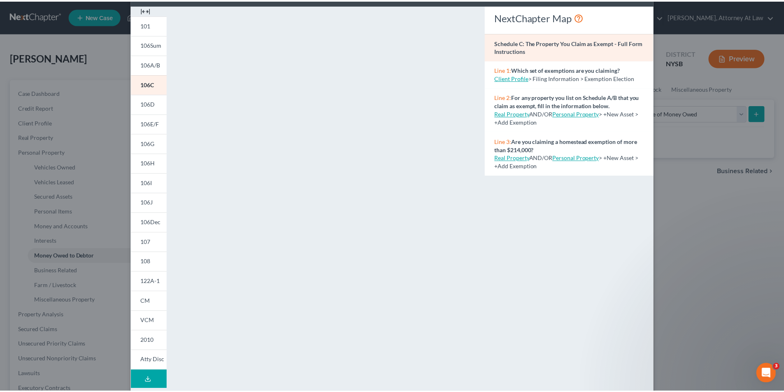
scroll to position [31, 0]
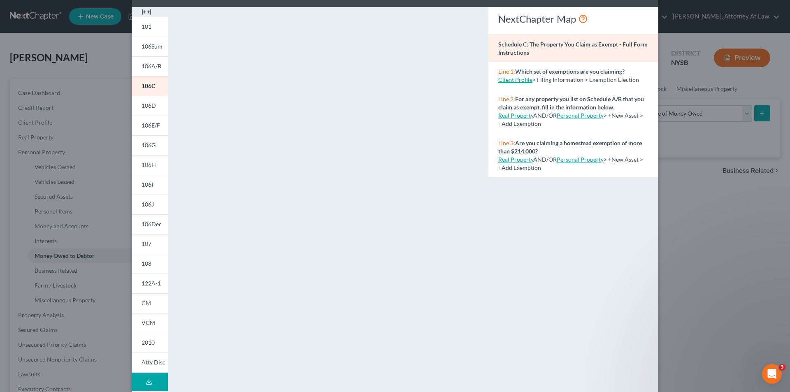
click at [514, 82] on link "Client Profile" at bounding box center [515, 79] width 34 height 7
select select "1"
select select "0"
select select "55"
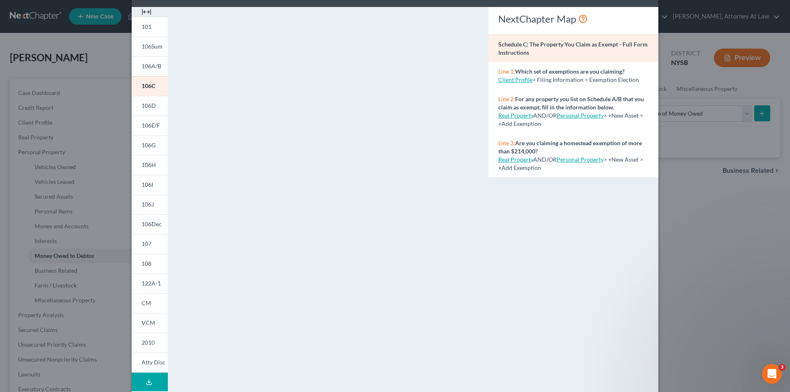
select select "0"
select select "35"
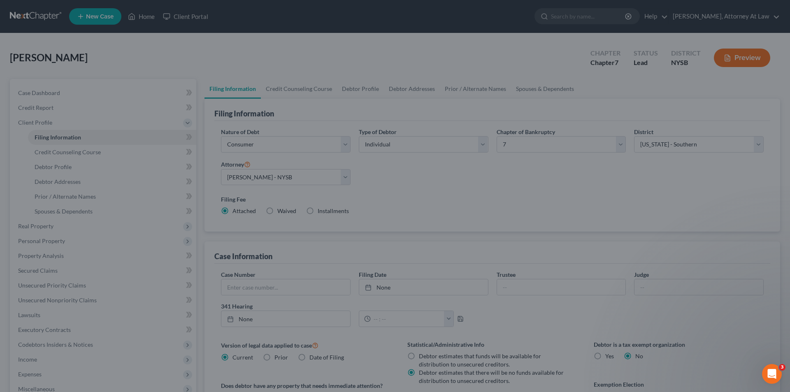
select select "1"
select select "0"
select select "55"
select select "0"
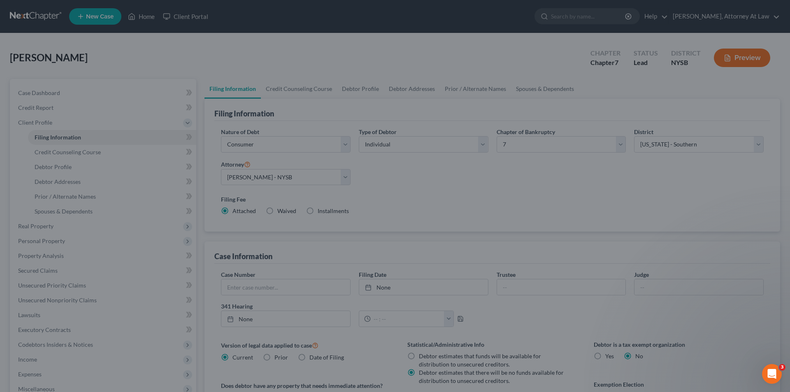
select select "35"
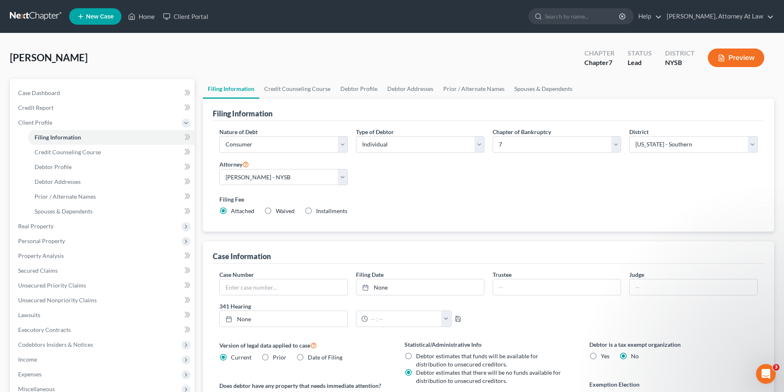
click at [726, 60] on button "Preview" at bounding box center [735, 58] width 56 height 19
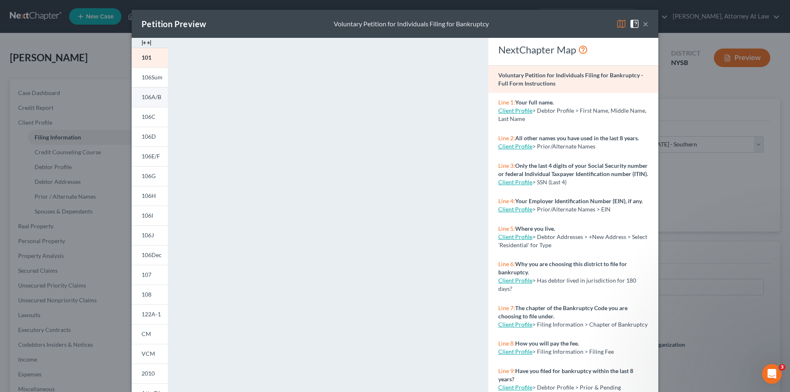
click at [151, 102] on link "106A/B" at bounding box center [150, 97] width 36 height 20
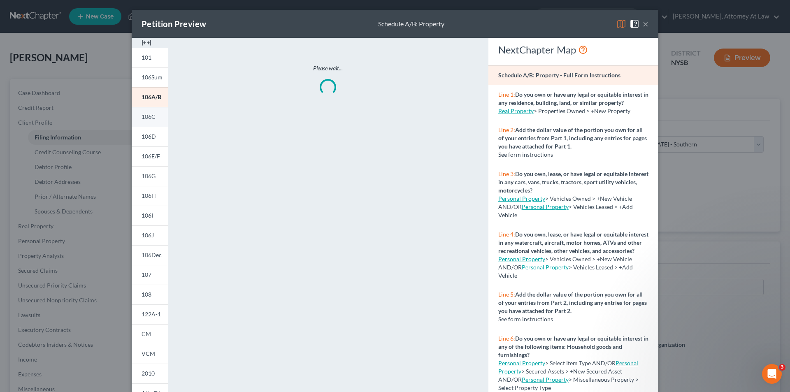
click at [153, 119] on link "106C" at bounding box center [150, 117] width 36 height 20
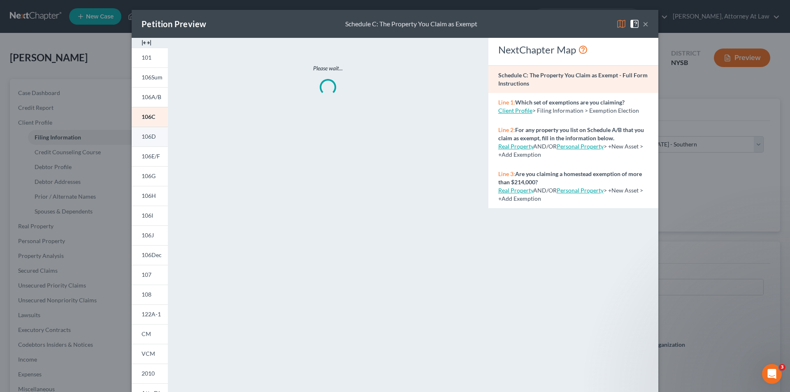
click at [150, 144] on link "106D" at bounding box center [150, 137] width 36 height 20
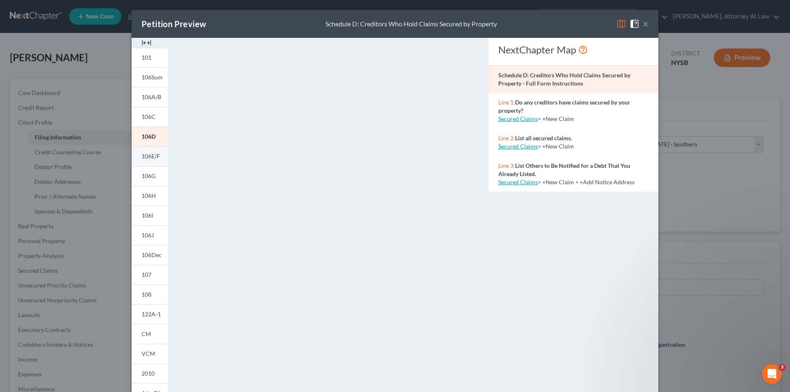
click at [150, 159] on span "106E/F" at bounding box center [150, 156] width 19 height 7
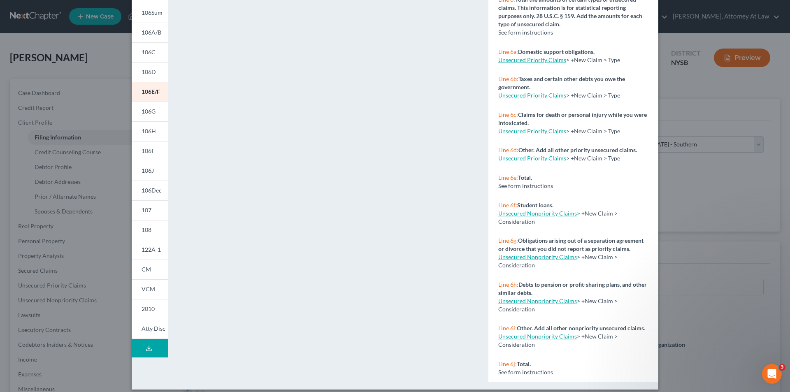
scroll to position [72, 0]
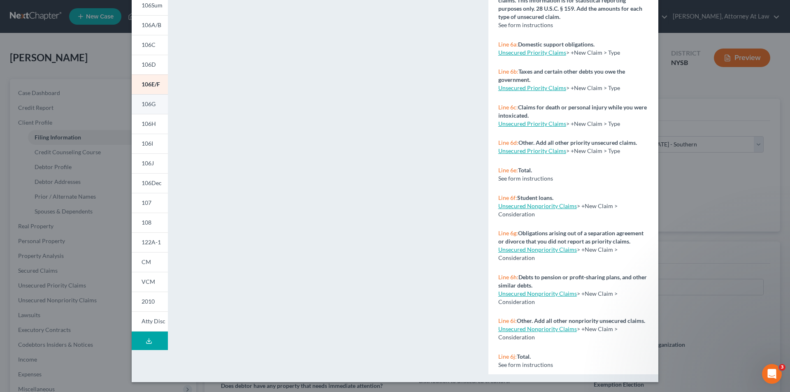
click at [157, 107] on link "106G" at bounding box center [150, 104] width 36 height 20
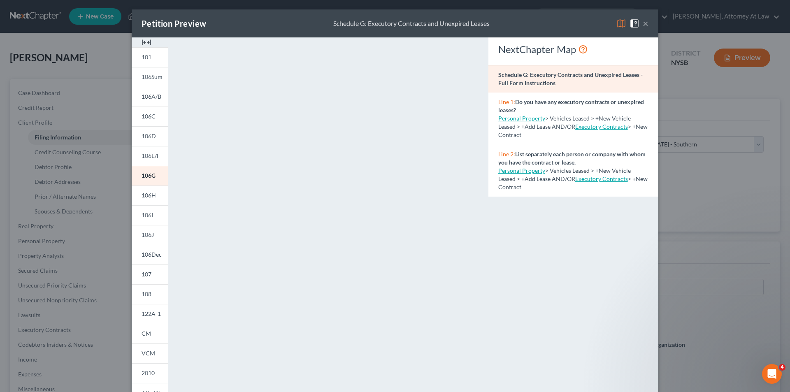
scroll to position [0, 0]
click at [154, 192] on link "106H" at bounding box center [150, 196] width 36 height 20
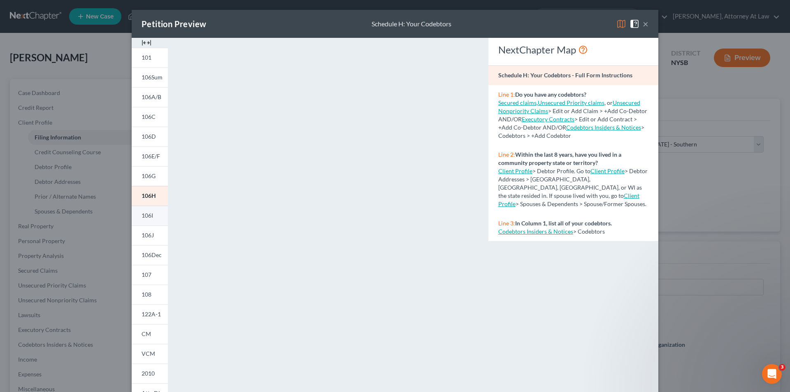
click at [149, 214] on span "106I" at bounding box center [147, 215] width 12 height 7
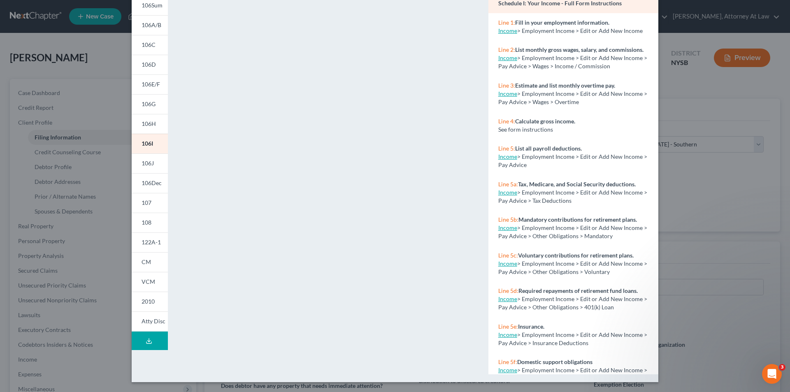
click at [511, 34] on link "Income" at bounding box center [507, 30] width 19 height 7
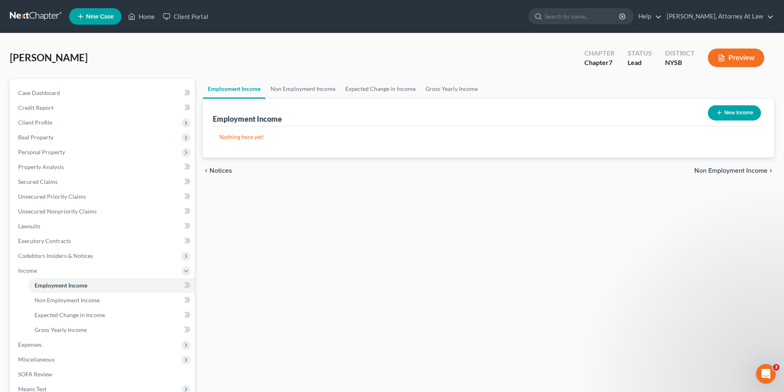
click at [725, 58] on button "Preview" at bounding box center [735, 58] width 56 height 19
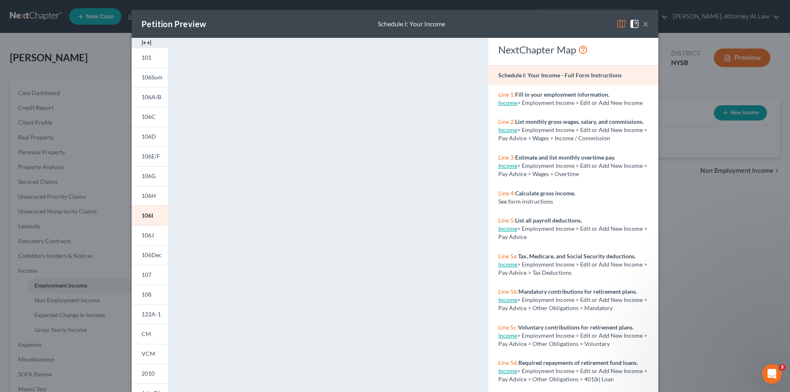
click at [507, 133] on link "Income" at bounding box center [507, 129] width 19 height 7
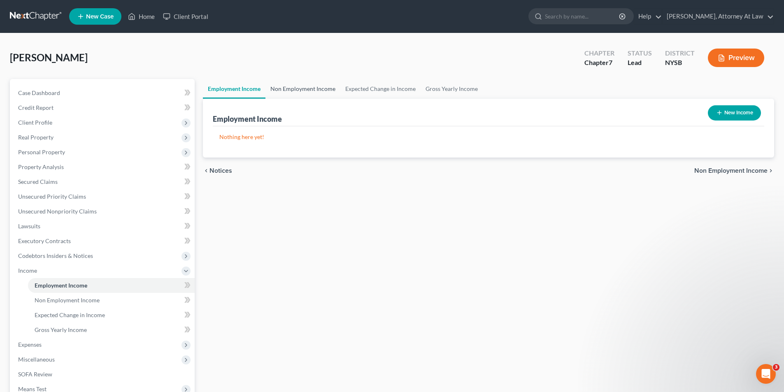
click at [302, 90] on link "Non Employment Income" at bounding box center [302, 89] width 75 height 20
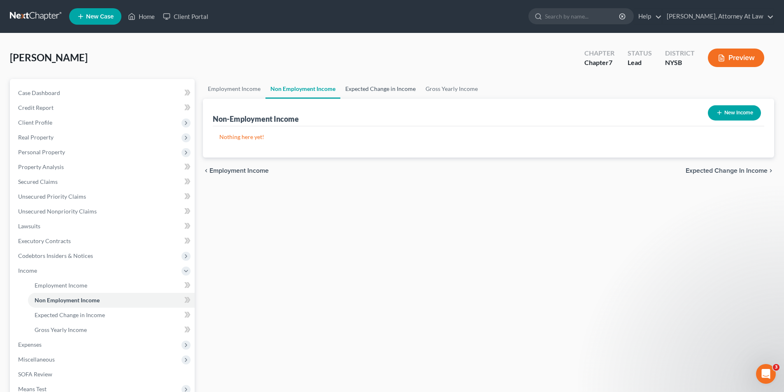
click at [375, 86] on link "Expected Change in Income" at bounding box center [380, 89] width 80 height 20
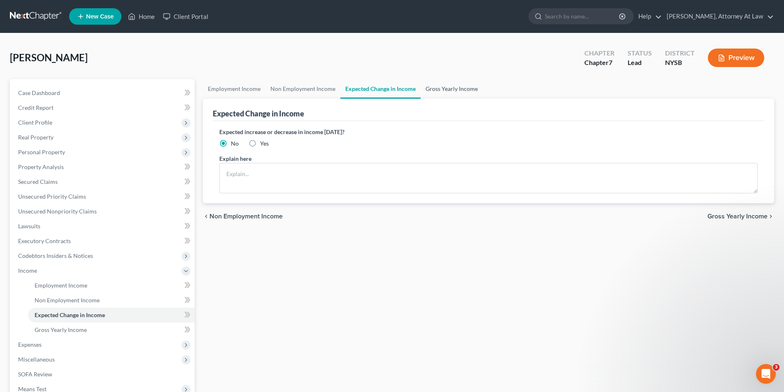
click at [421, 87] on link "Gross Yearly Income" at bounding box center [451, 89] width 62 height 20
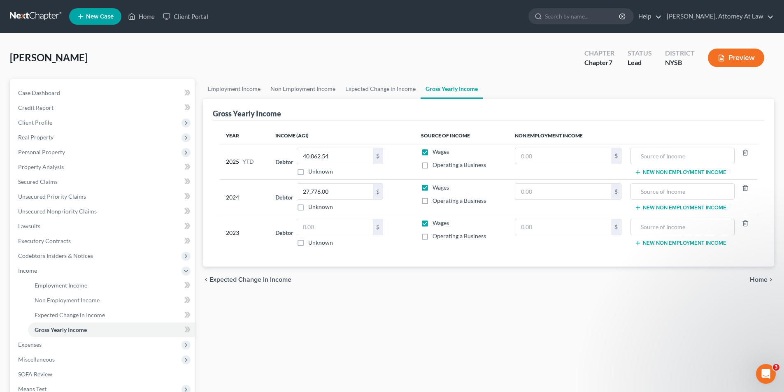
click at [720, 60] on line "button" at bounding box center [721, 60] width 2 height 0
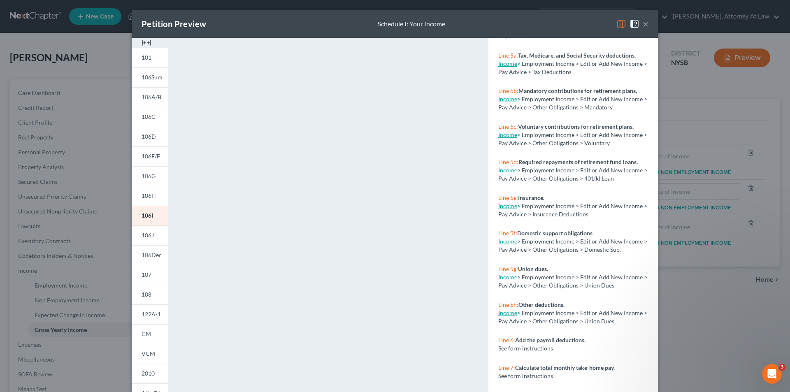
scroll to position [247, 0]
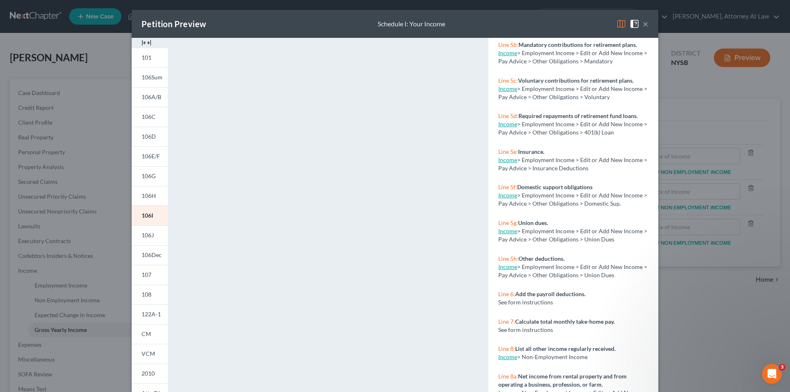
click at [503, 163] on link "Income" at bounding box center [507, 159] width 19 height 7
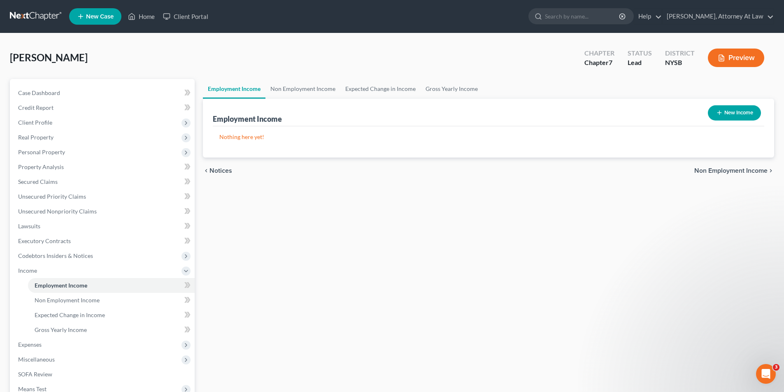
click at [719, 115] on icon "button" at bounding box center [719, 112] width 7 height 7
select select "0"
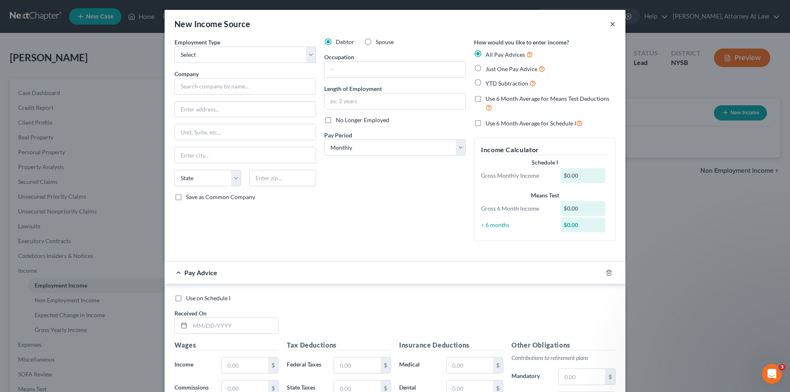
click at [610, 23] on button "×" at bounding box center [613, 24] width 6 height 10
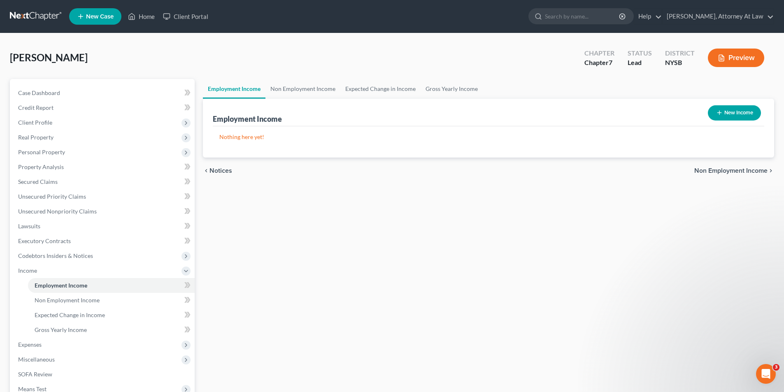
click at [746, 62] on button "Preview" at bounding box center [735, 58] width 56 height 19
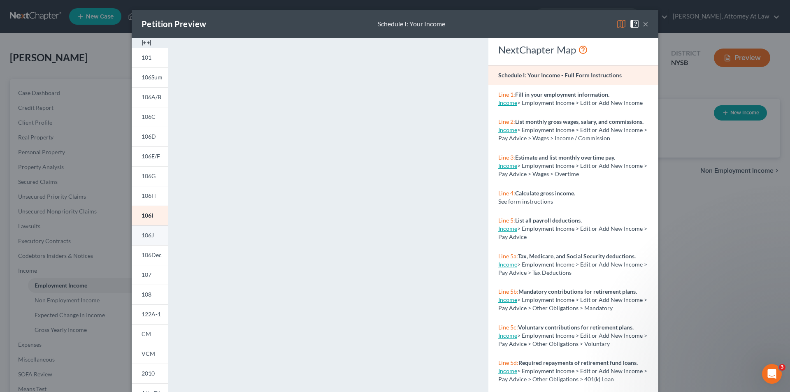
click at [145, 236] on span "106J" at bounding box center [147, 235] width 12 height 7
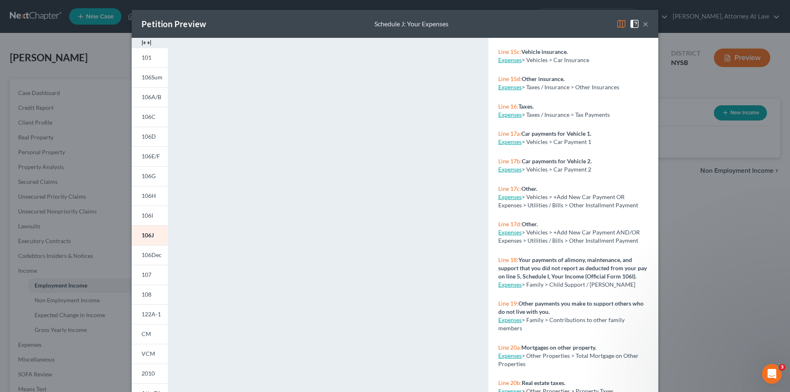
scroll to position [823, 0]
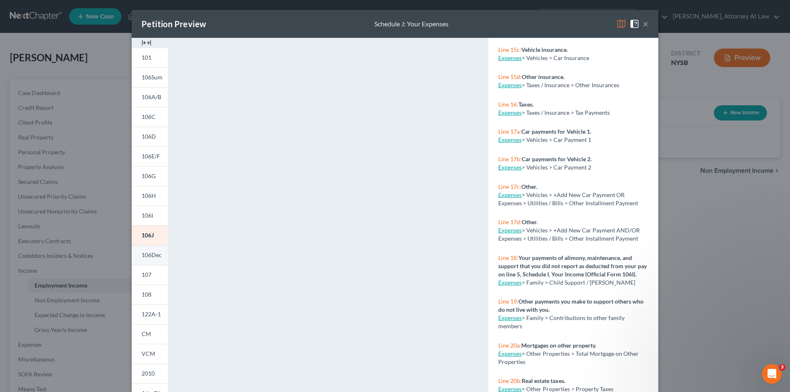
click at [144, 253] on span "106Dec" at bounding box center [151, 254] width 20 height 7
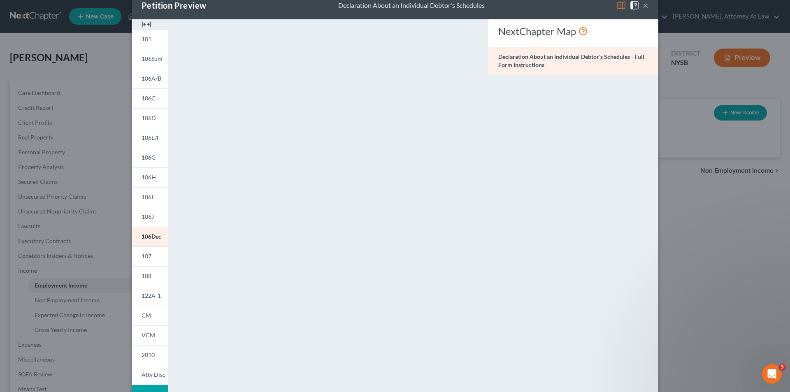
scroll to position [72, 0]
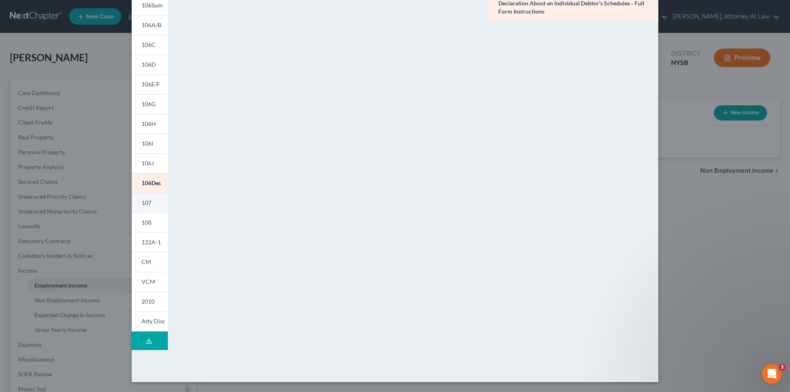
click at [152, 208] on link "107" at bounding box center [150, 203] width 36 height 20
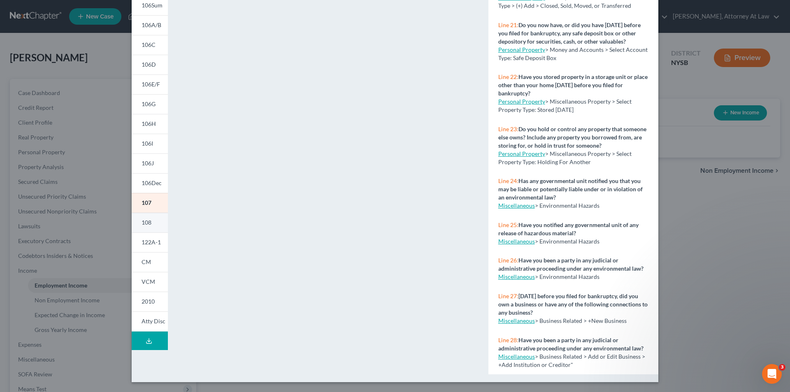
click at [143, 228] on link "108" at bounding box center [150, 223] width 36 height 20
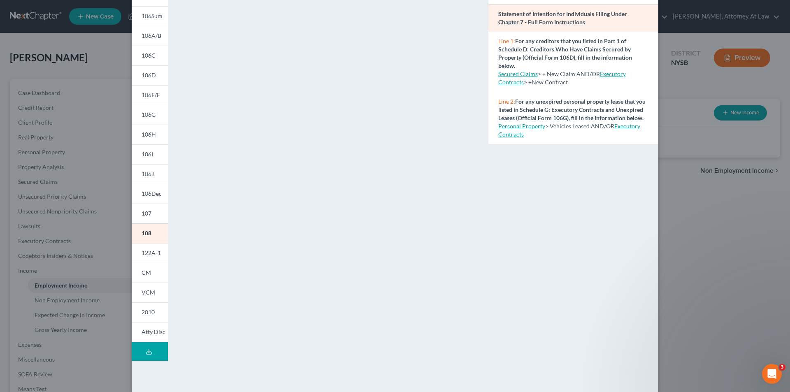
scroll to position [64, 0]
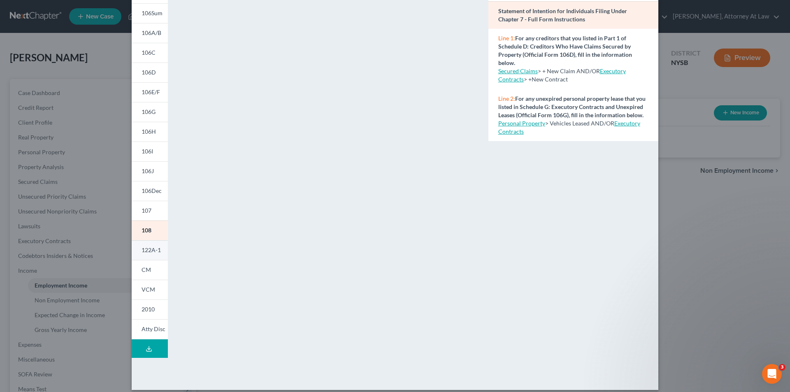
click at [142, 247] on span "122A-1" at bounding box center [150, 249] width 19 height 7
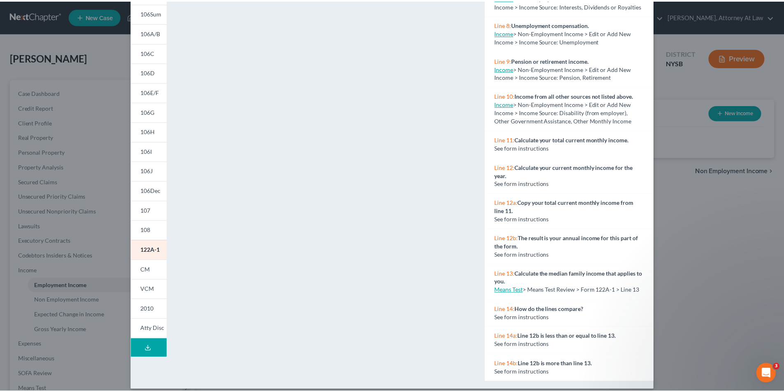
scroll to position [312, 0]
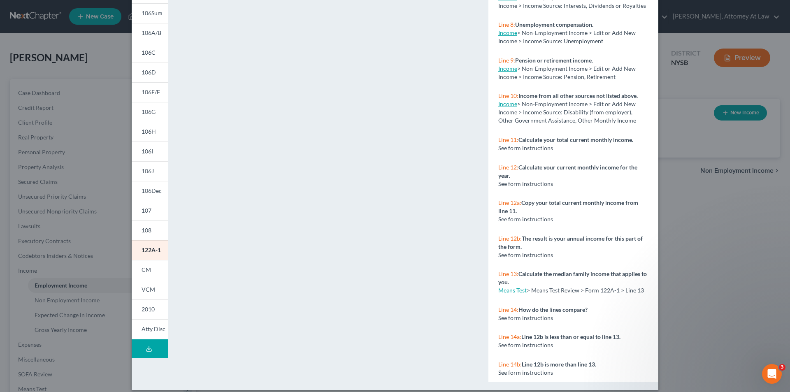
click at [516, 287] on link "Means Test" at bounding box center [512, 290] width 28 height 7
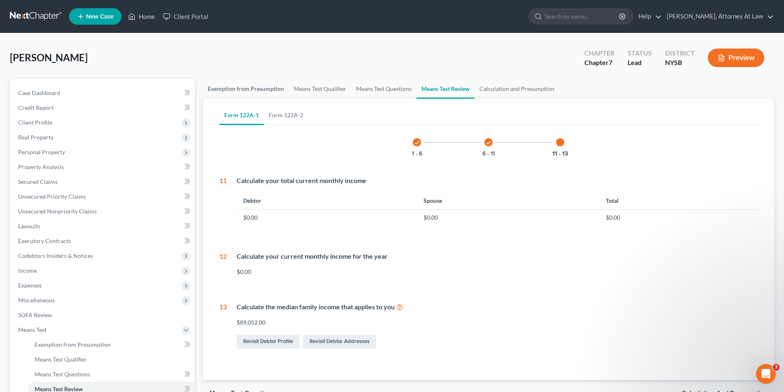
click at [249, 93] on link "Exemption from Presumption" at bounding box center [246, 89] width 86 height 20
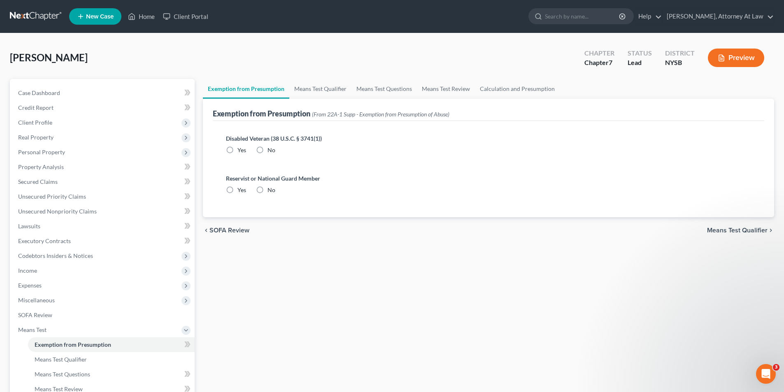
click at [267, 152] on label "No" at bounding box center [271, 150] width 8 height 8
click at [271, 151] on input "No" at bounding box center [273, 148] width 5 height 5
radio input "true"
click at [267, 192] on label "No" at bounding box center [271, 190] width 8 height 8
click at [271, 191] on input "No" at bounding box center [273, 188] width 5 height 5
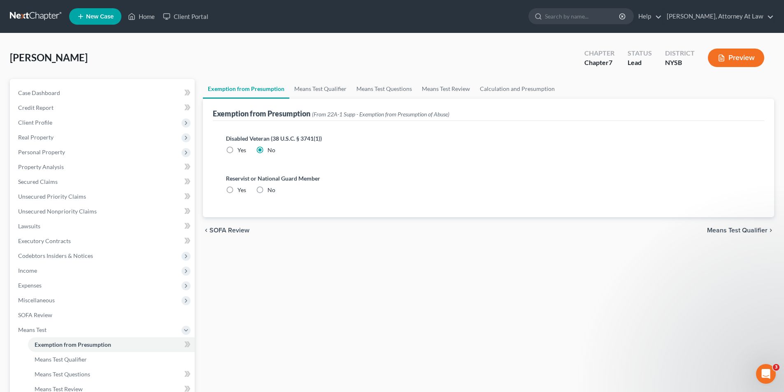
radio input "true"
click at [267, 192] on label "No" at bounding box center [271, 190] width 8 height 8
click at [271, 191] on input "No" at bounding box center [273, 188] width 5 height 5
click at [263, 162] on div "Disabled Veteran (38 U.S.C. § 3741(1)) Yes No" at bounding box center [488, 147] width 538 height 40
click at [267, 154] on label "No" at bounding box center [271, 150] width 8 height 8
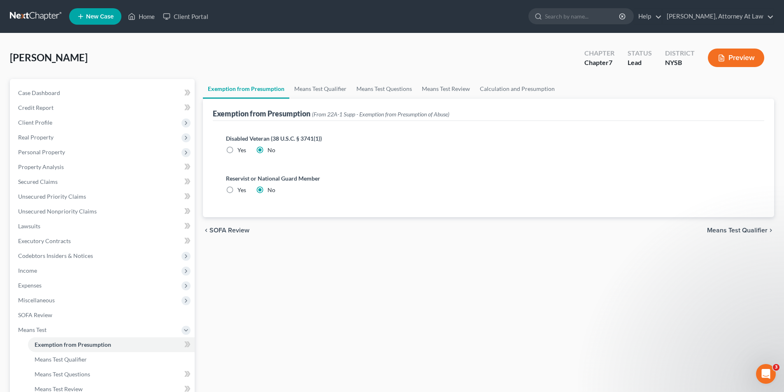
click at [271, 151] on input "No" at bounding box center [273, 148] width 5 height 5
click at [267, 188] on label "No" at bounding box center [271, 190] width 8 height 8
click at [271, 188] on input "No" at bounding box center [273, 188] width 5 height 5
click at [267, 150] on label "No" at bounding box center [271, 150] width 8 height 8
click at [271, 150] on input "No" at bounding box center [273, 148] width 5 height 5
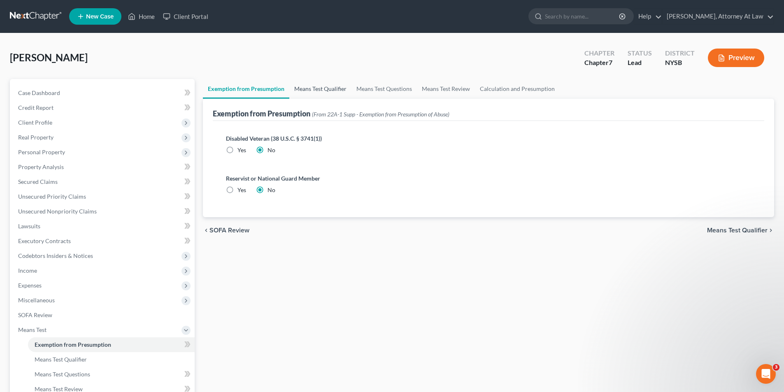
click at [313, 90] on link "Means Test Qualifier" at bounding box center [320, 89] width 62 height 20
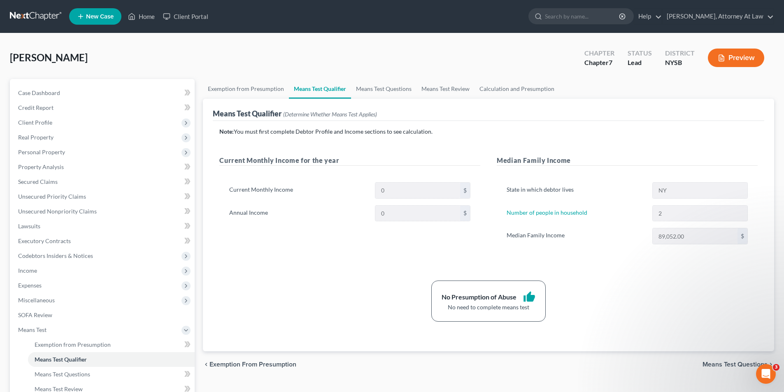
click at [747, 51] on button "Preview" at bounding box center [735, 58] width 56 height 19
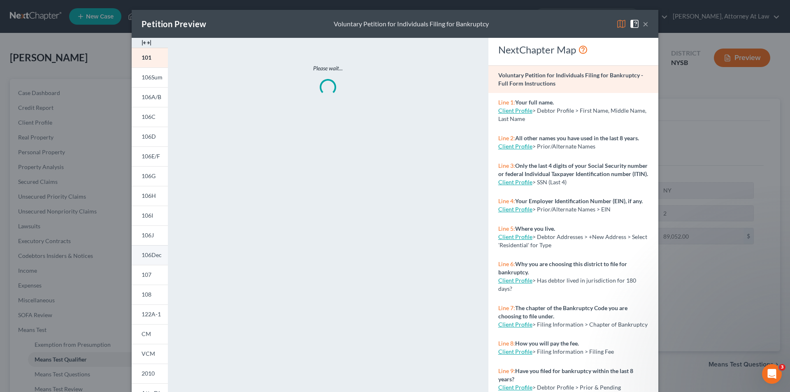
click at [160, 256] on link "106Dec" at bounding box center [150, 255] width 36 height 20
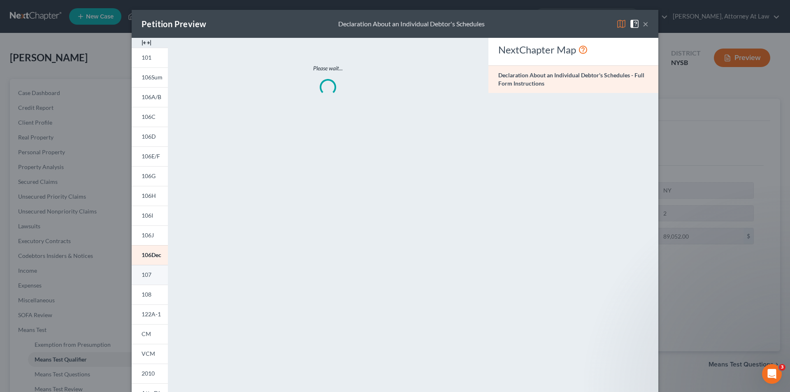
click at [149, 283] on link "107" at bounding box center [150, 275] width 36 height 20
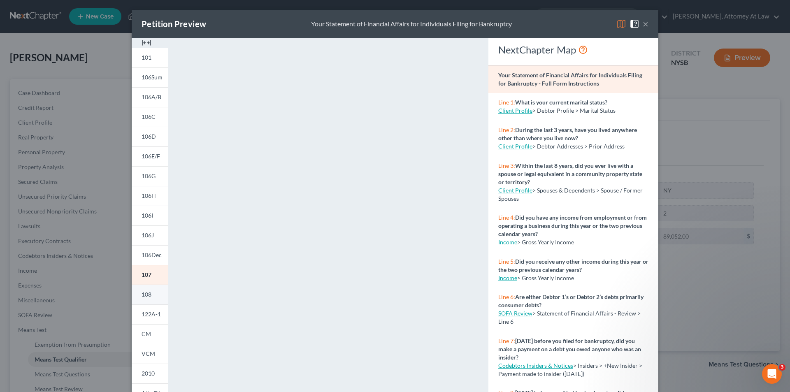
click at [152, 300] on link "108" at bounding box center [150, 295] width 36 height 20
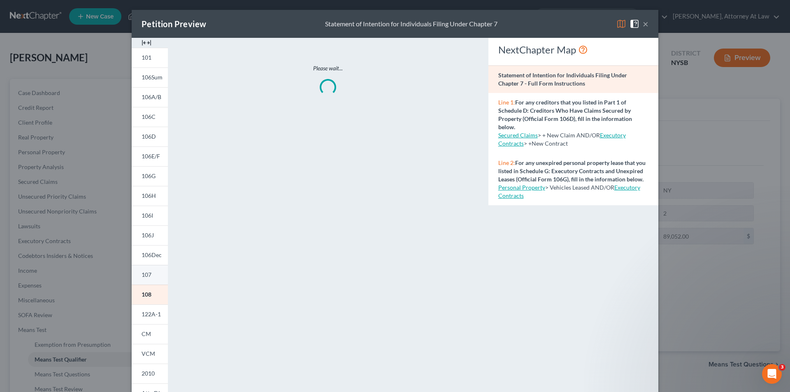
click at [150, 272] on link "107" at bounding box center [150, 275] width 36 height 20
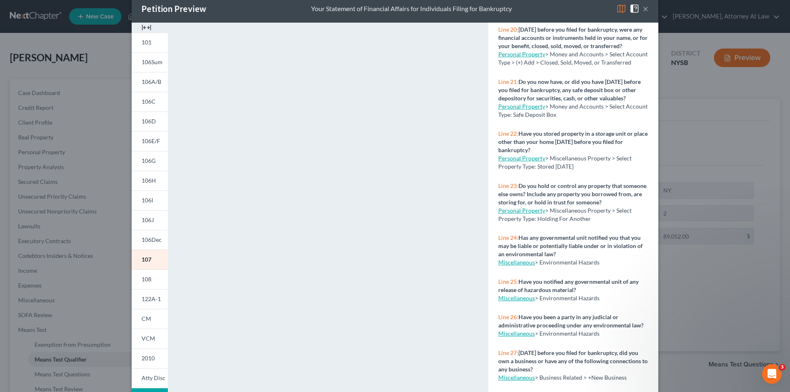
scroll to position [72, 0]
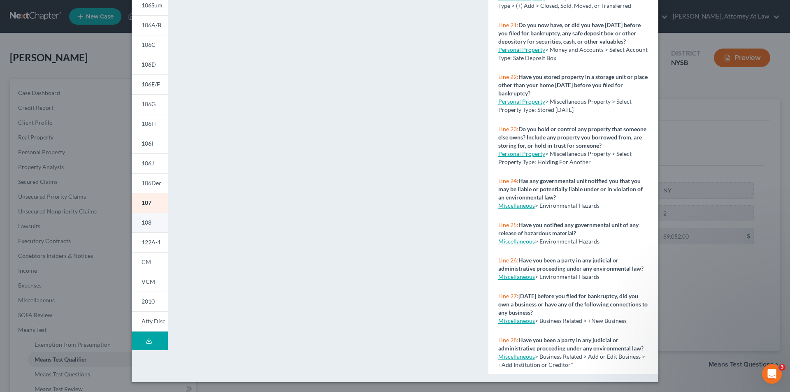
click at [146, 227] on link "108" at bounding box center [150, 223] width 36 height 20
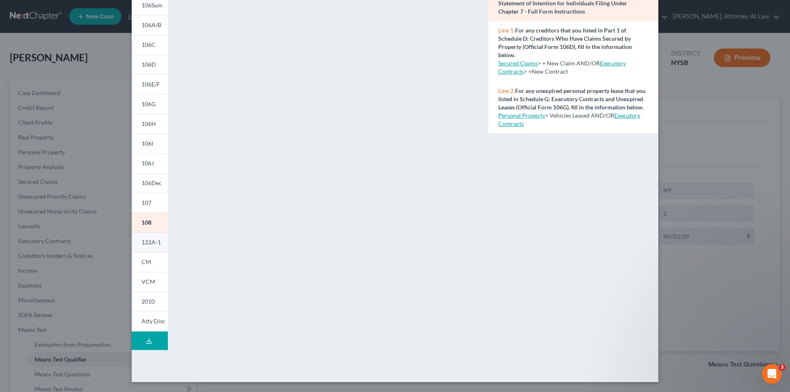
click at [148, 242] on span "122A-1" at bounding box center [150, 242] width 19 height 7
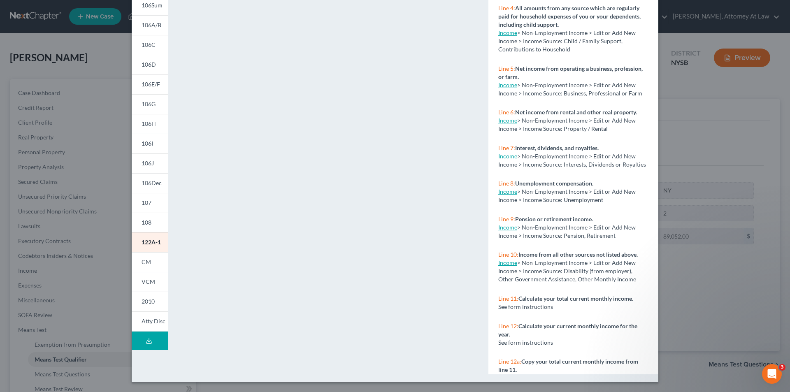
scroll to position [312, 0]
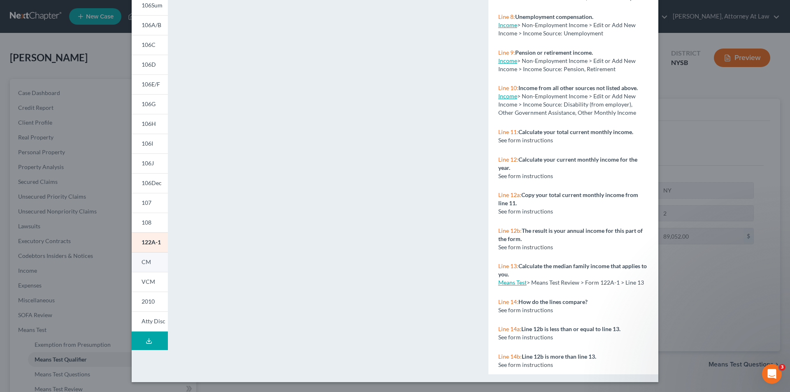
click at [148, 265] on link "CM" at bounding box center [150, 262] width 36 height 20
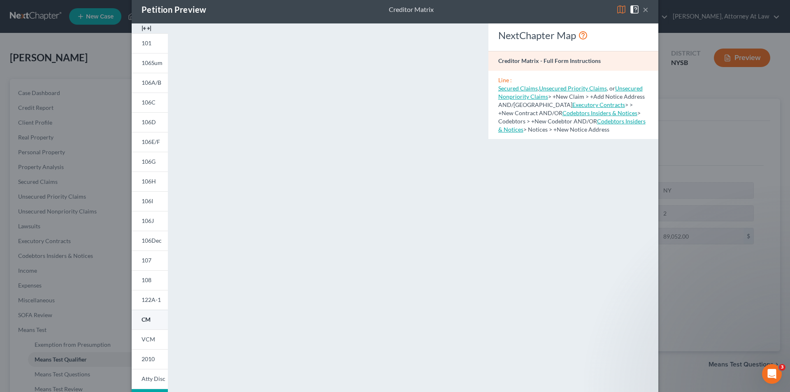
scroll to position [0, 0]
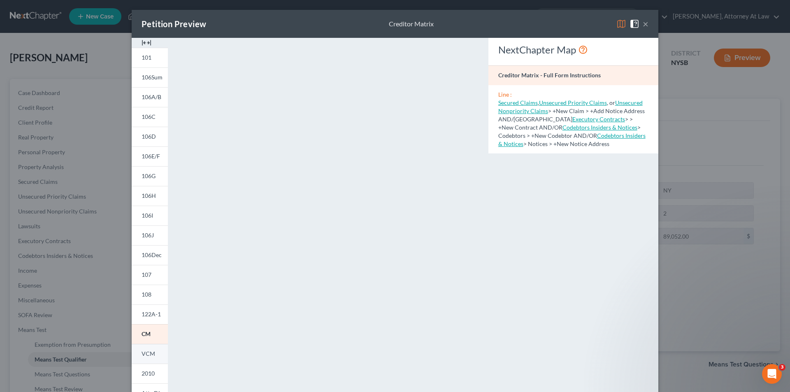
click at [143, 352] on span "VCM" at bounding box center [148, 353] width 14 height 7
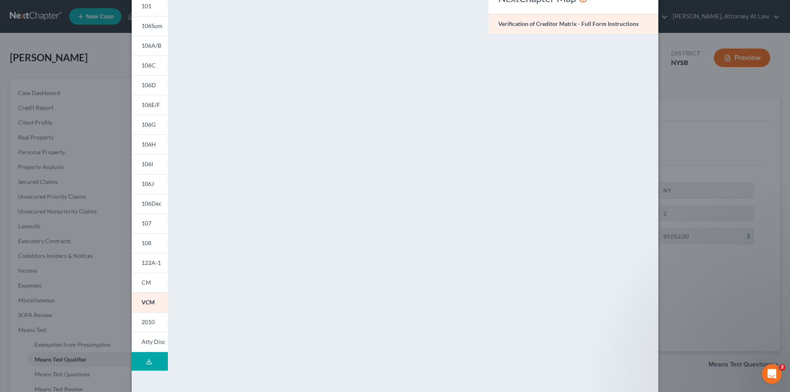
scroll to position [72, 0]
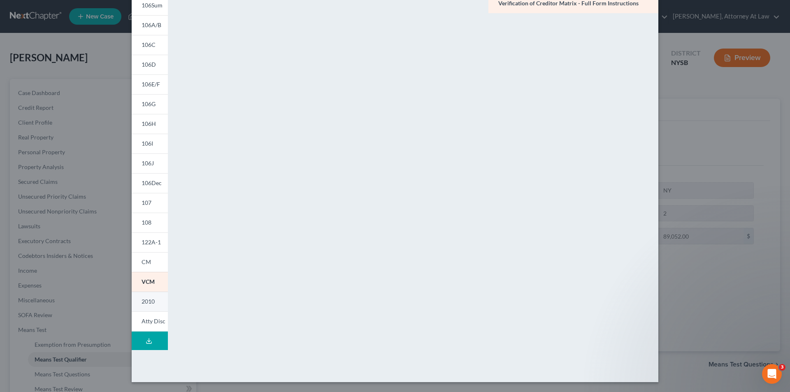
click at [150, 310] on link "2010" at bounding box center [150, 302] width 36 height 20
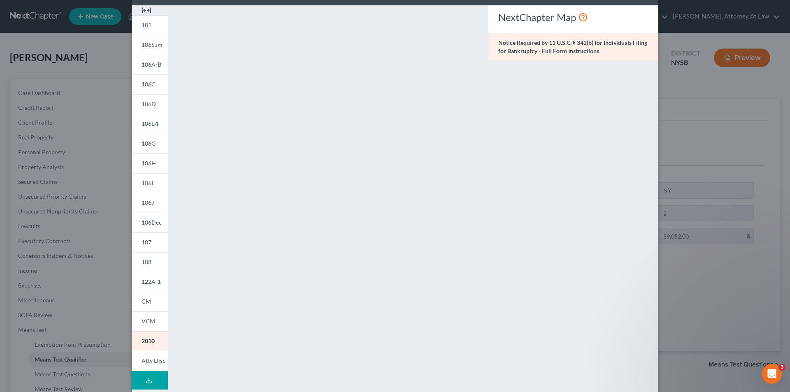
scroll to position [31, 0]
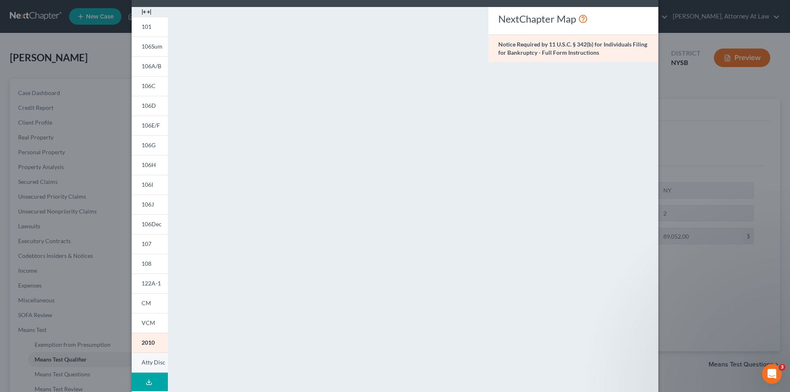
click at [155, 363] on span "Atty Disc" at bounding box center [153, 362] width 24 height 7
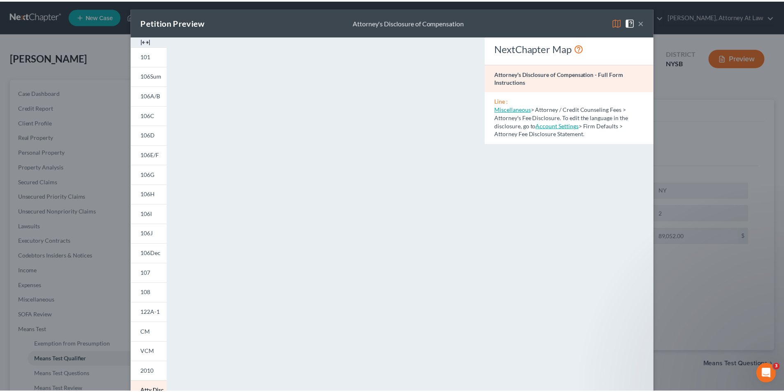
scroll to position [0, 0]
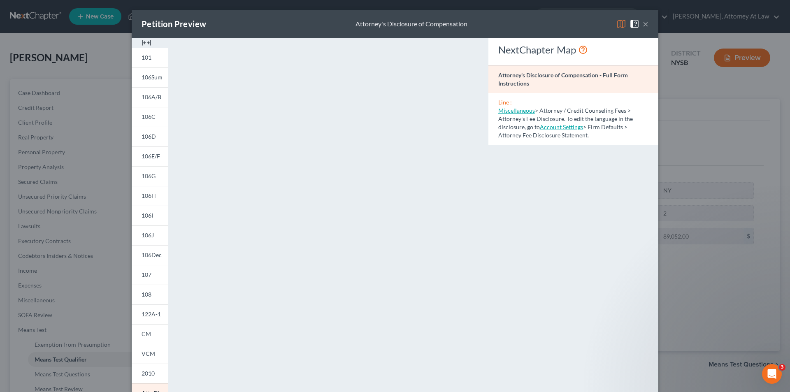
click at [642, 21] on button "×" at bounding box center [645, 24] width 6 height 10
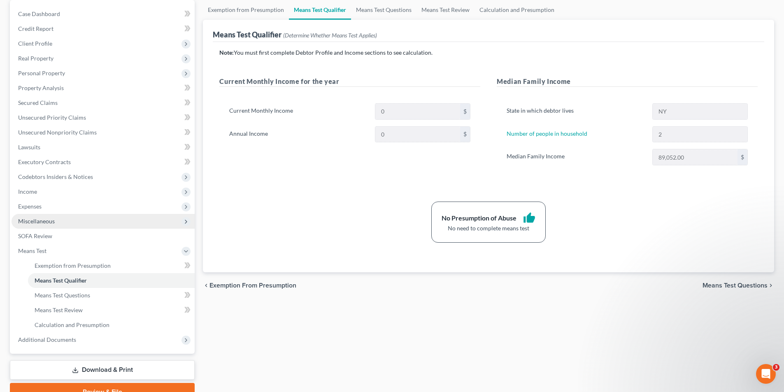
scroll to position [82, 0]
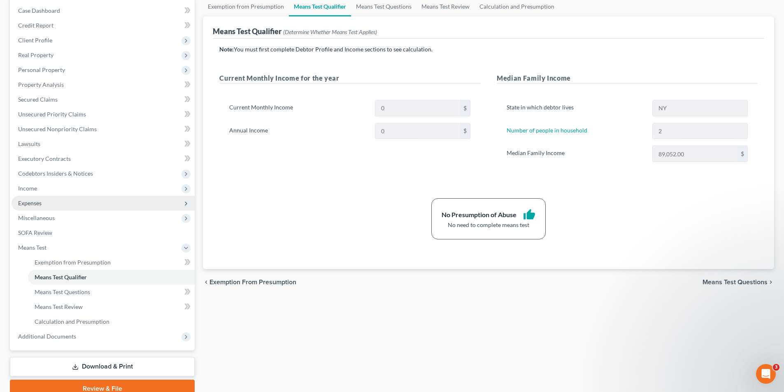
click at [123, 206] on span "Expenses" at bounding box center [103, 203] width 183 height 15
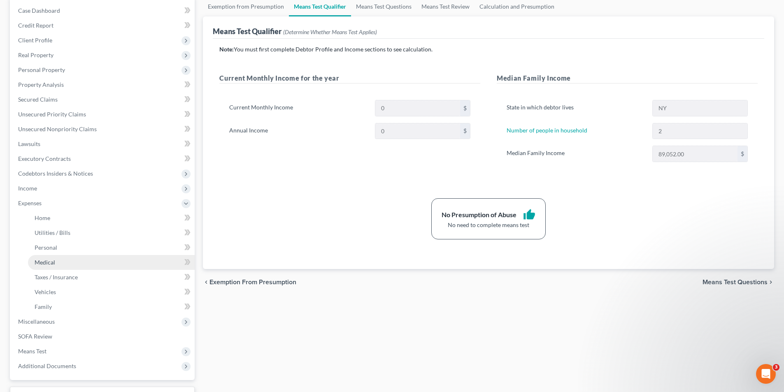
click at [121, 256] on link "Medical" at bounding box center [111, 262] width 167 height 15
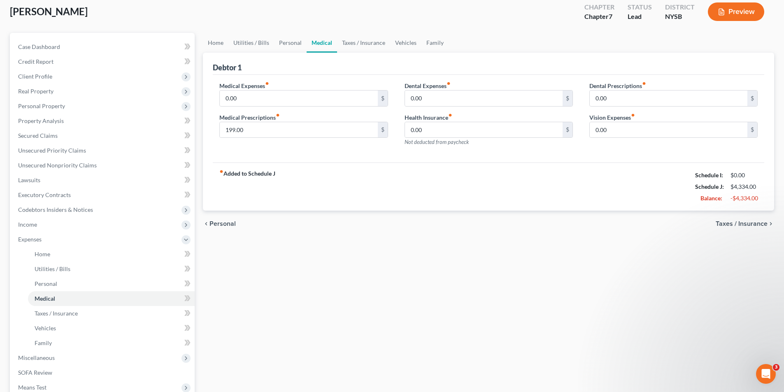
scroll to position [25, 0]
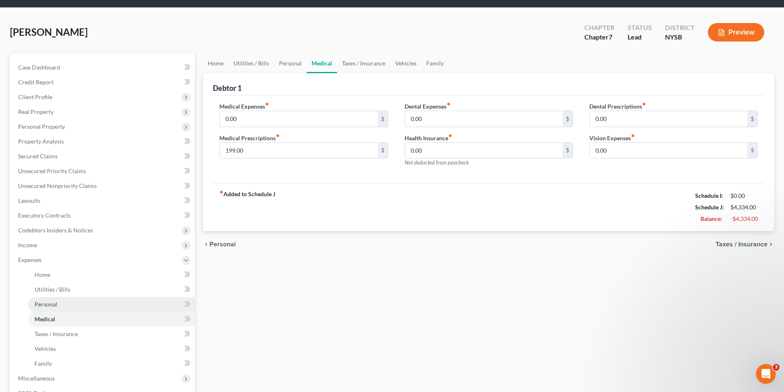
click at [62, 304] on link "Personal" at bounding box center [111, 304] width 167 height 15
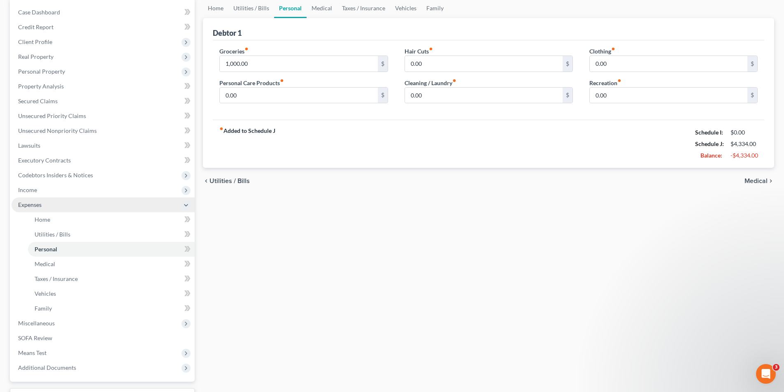
scroll to position [82, 0]
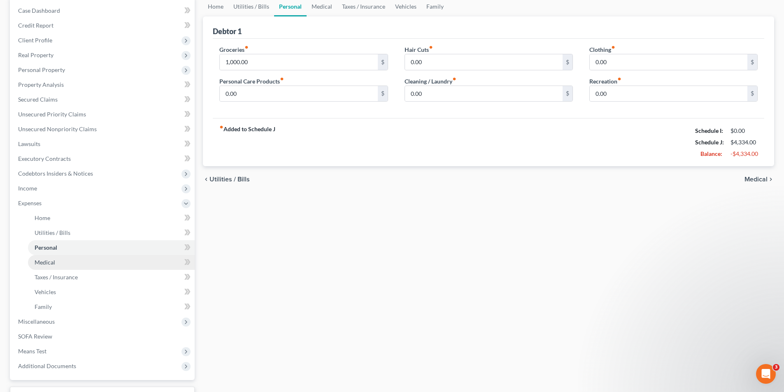
click at [79, 267] on link "Medical" at bounding box center [111, 262] width 167 height 15
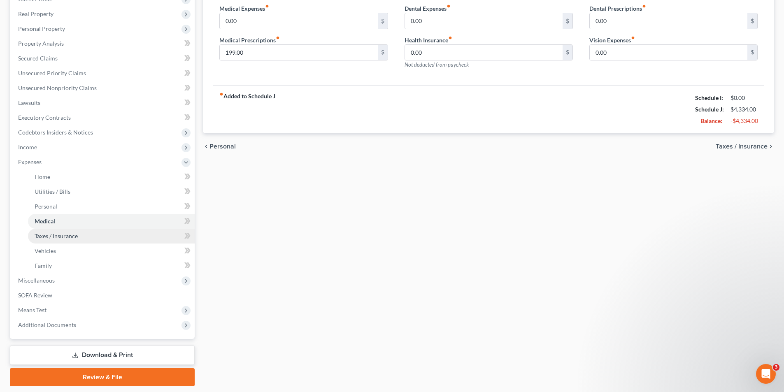
click at [104, 239] on link "Taxes / Insurance" at bounding box center [111, 236] width 167 height 15
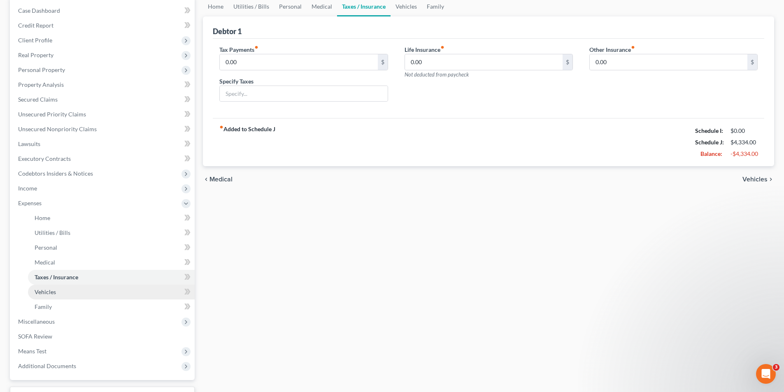
click at [86, 288] on link "Vehicles" at bounding box center [111, 292] width 167 height 15
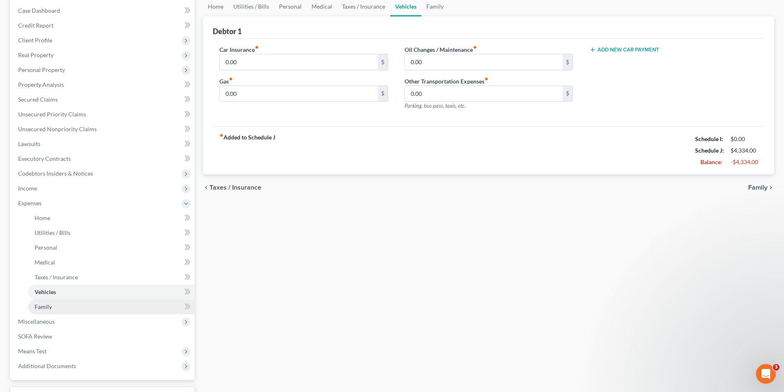
click at [112, 308] on link "Family" at bounding box center [111, 306] width 167 height 15
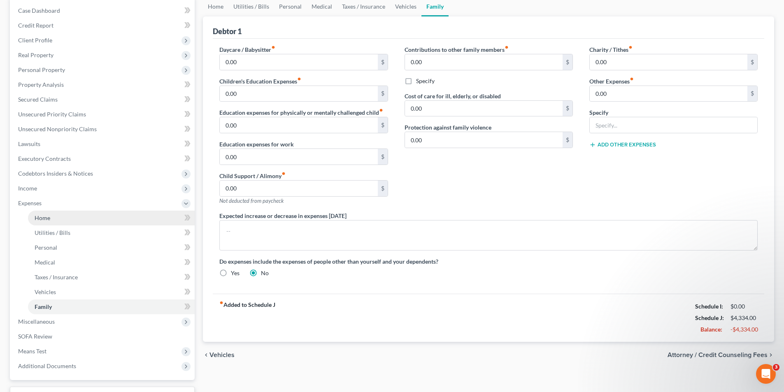
click at [96, 216] on link "Home" at bounding box center [111, 218] width 167 height 15
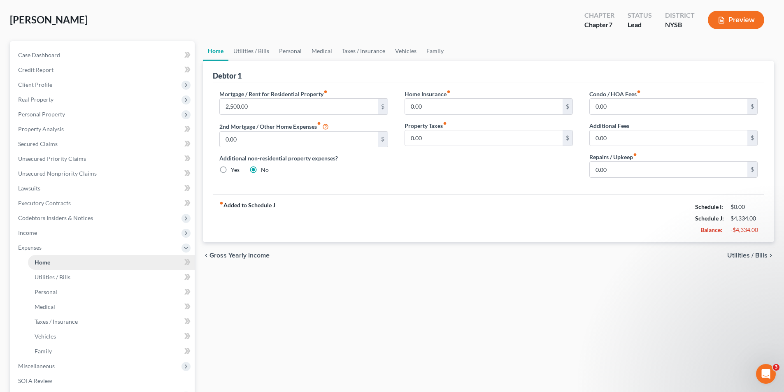
scroll to position [41, 0]
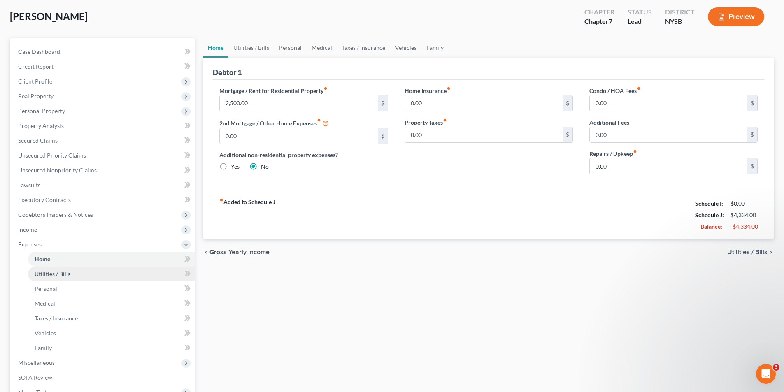
click at [109, 271] on link "Utilities / Bills" at bounding box center [111, 274] width 167 height 15
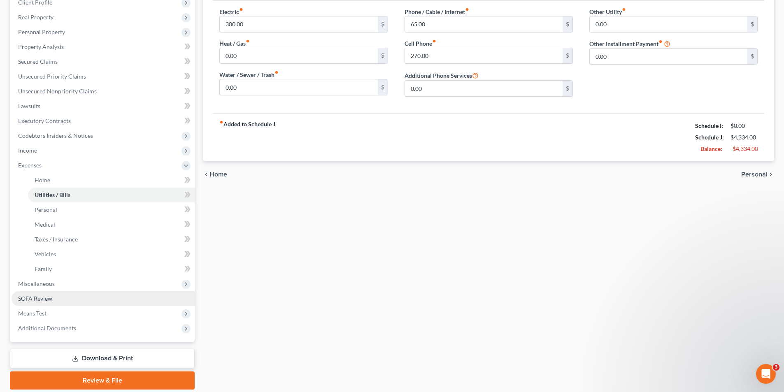
scroll to position [123, 0]
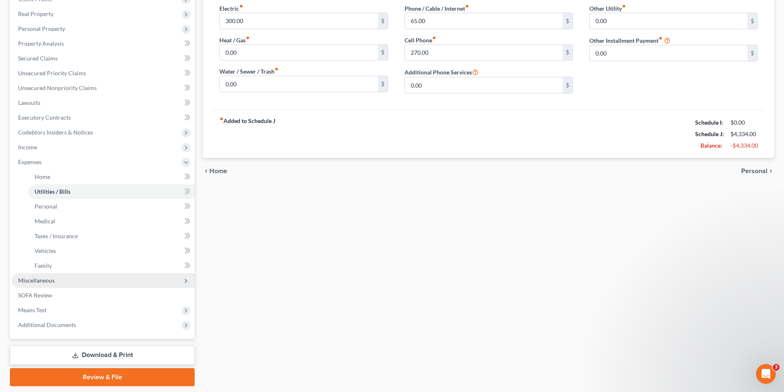
click at [120, 283] on span "Miscellaneous" at bounding box center [103, 280] width 183 height 15
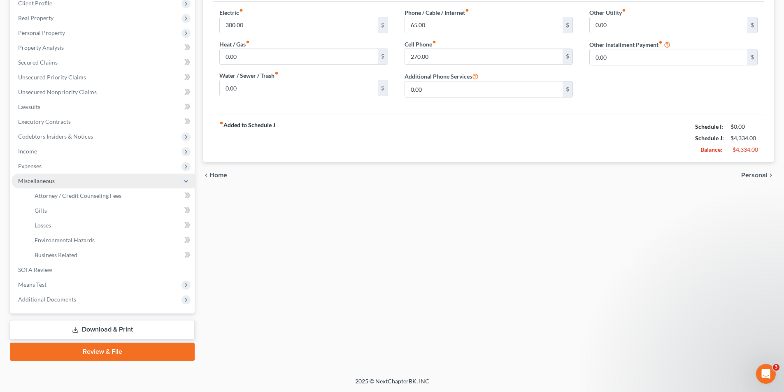
scroll to position [119, 0]
click at [145, 169] on span "Expenses" at bounding box center [103, 166] width 183 height 15
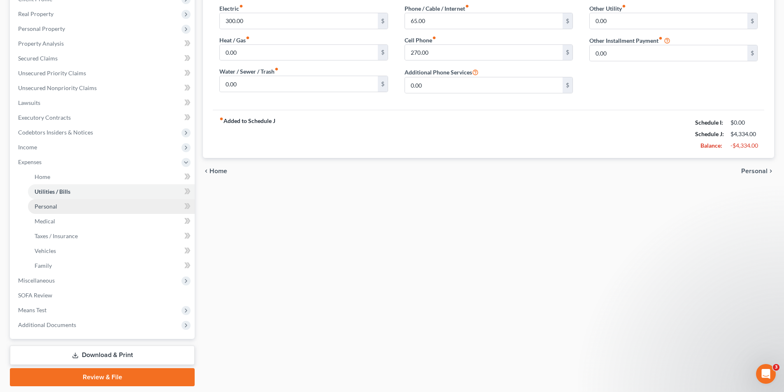
click at [117, 213] on link "Personal" at bounding box center [111, 206] width 167 height 15
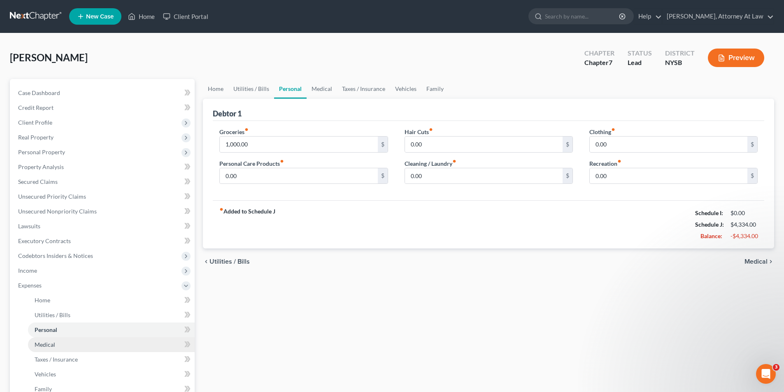
click at [91, 340] on link "Medical" at bounding box center [111, 344] width 167 height 15
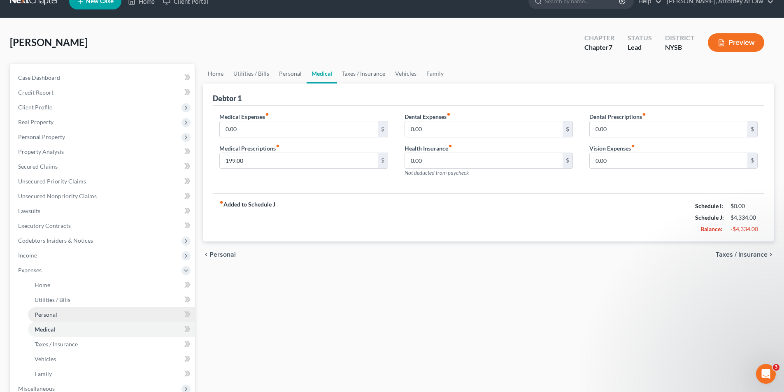
scroll to position [41, 0]
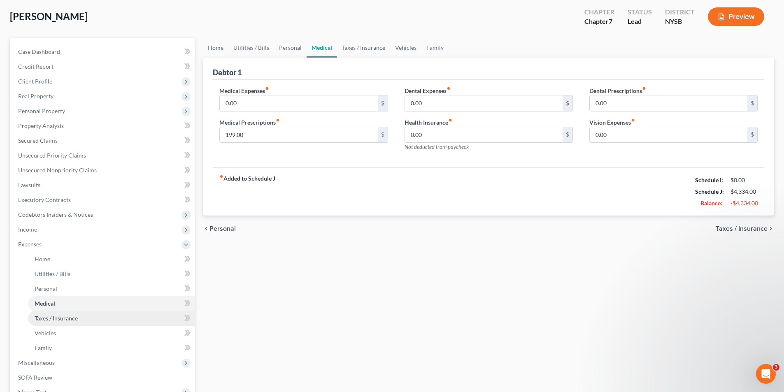
click at [107, 313] on link "Taxes / Insurance" at bounding box center [111, 318] width 167 height 15
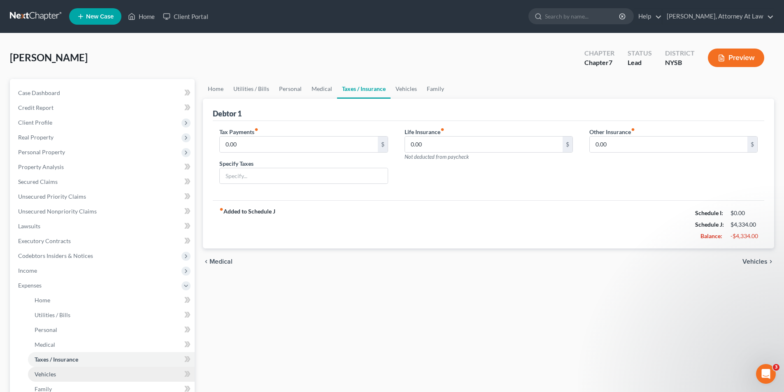
click at [70, 370] on link "Vehicles" at bounding box center [111, 374] width 167 height 15
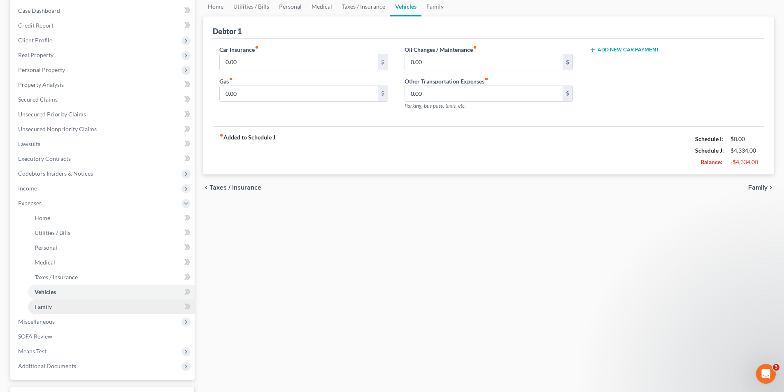
click at [111, 302] on link "Family" at bounding box center [111, 306] width 167 height 15
